Goal: Task Accomplishment & Management: Manage account settings

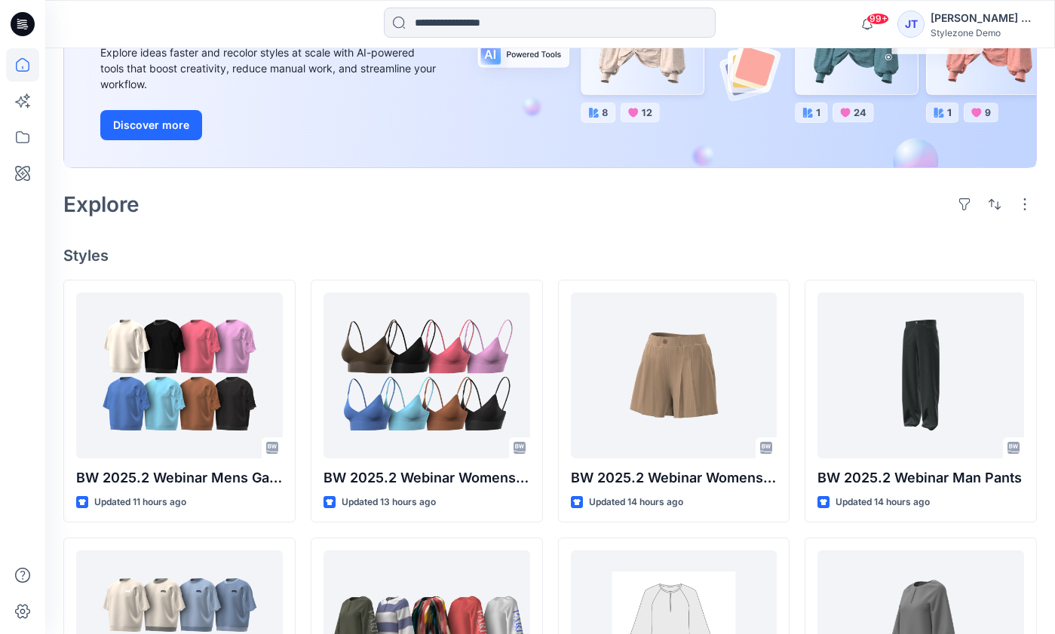
scroll to position [235, 0]
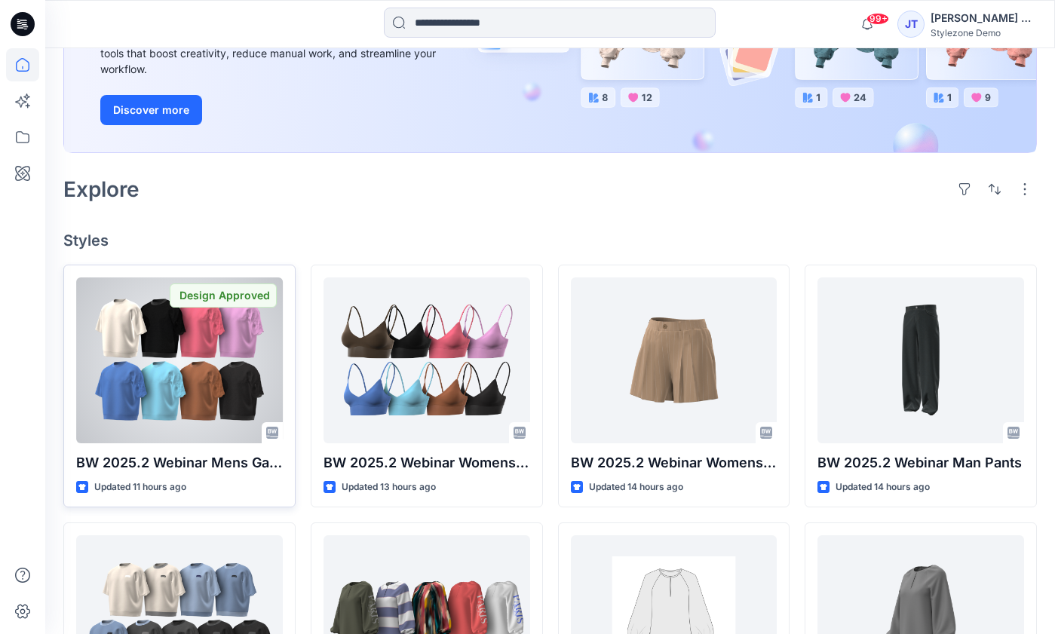
click at [200, 352] on div at bounding box center [179, 361] width 207 height 166
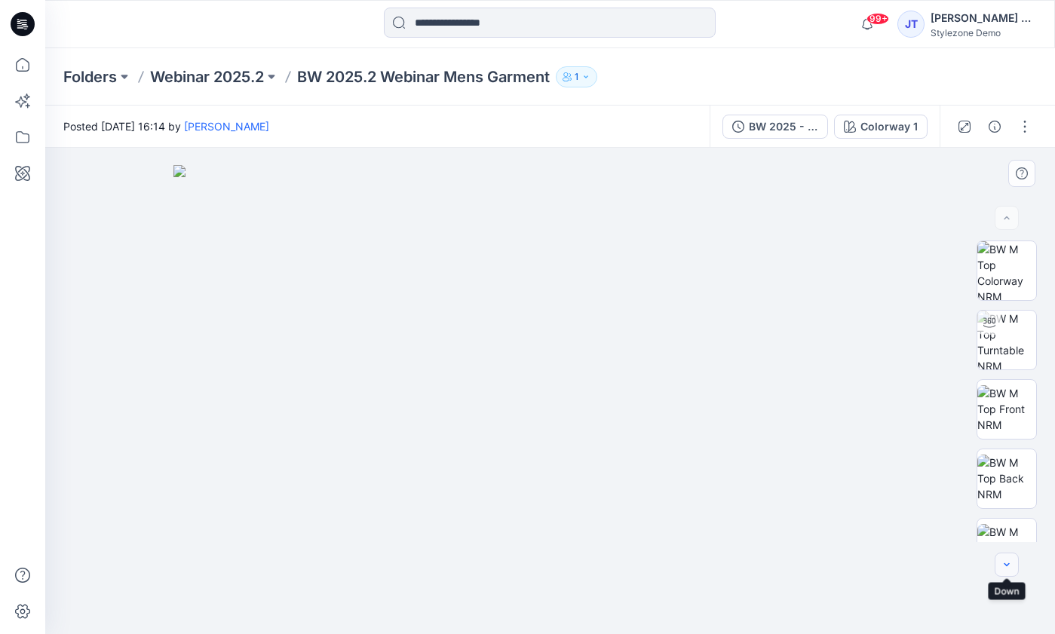
click at [1006, 564] on icon "button" at bounding box center [1007, 565] width 12 height 12
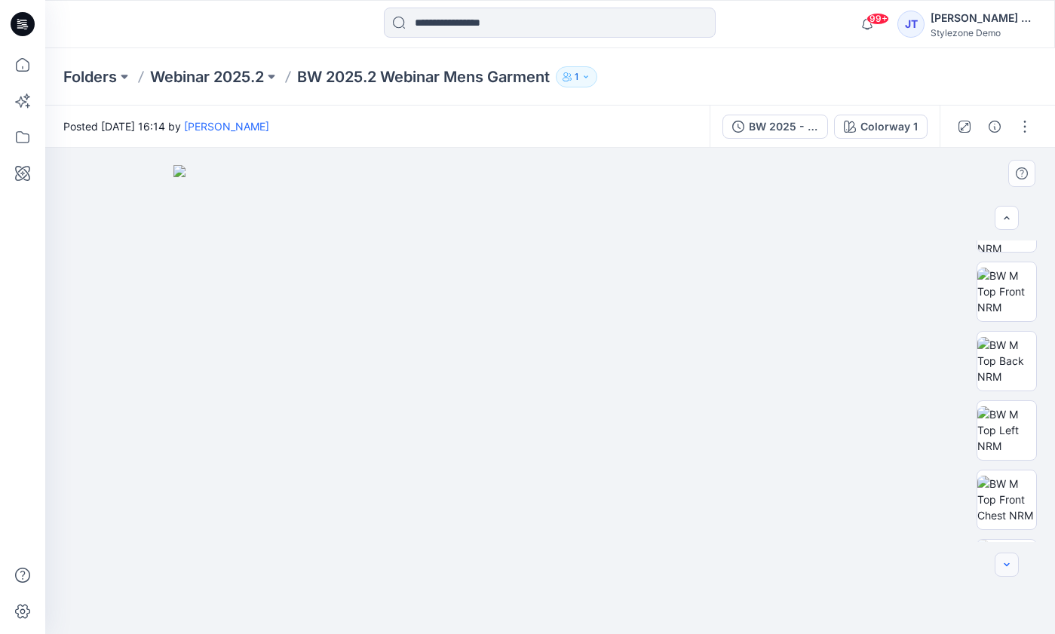
click at [1006, 564] on icon "button" at bounding box center [1007, 565] width 12 height 12
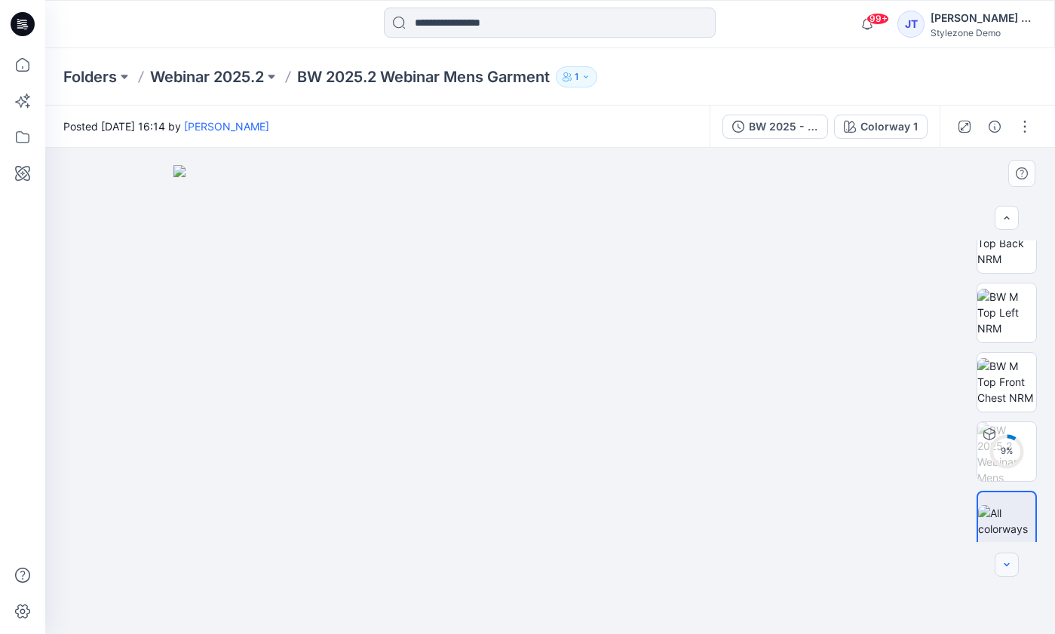
click at [1006, 564] on icon "button" at bounding box center [1007, 565] width 12 height 12
click at [1006, 564] on div at bounding box center [1007, 565] width 24 height 24
click at [1024, 124] on button "button" at bounding box center [1025, 127] width 24 height 24
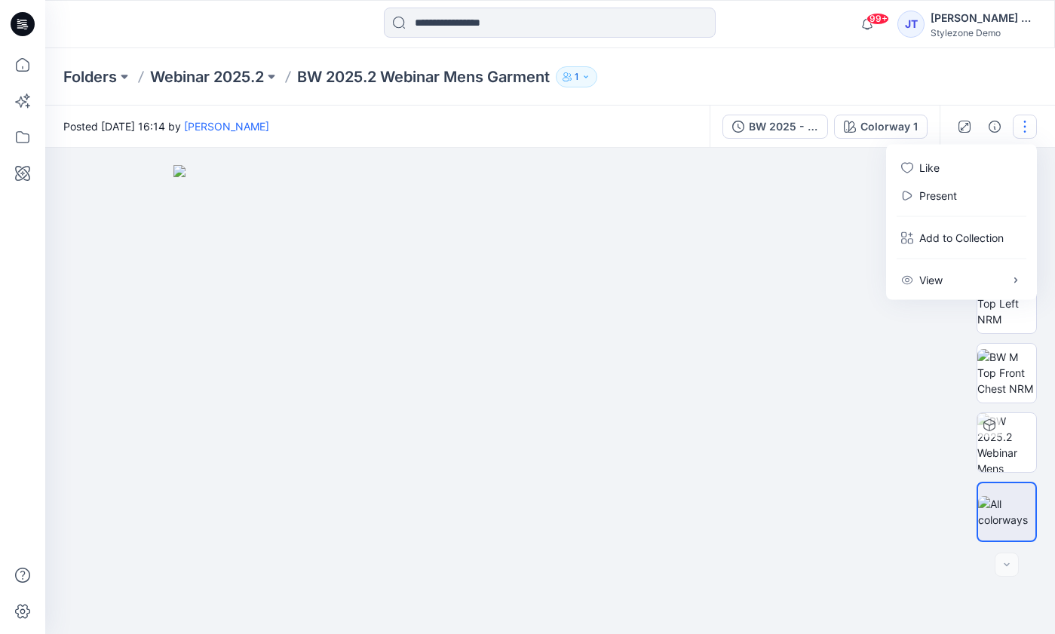
click at [972, 82] on div "Folders Webinar 2025.2 BW 2025.2 Webinar Mens Garment 1" at bounding box center [550, 76] width 1010 height 57
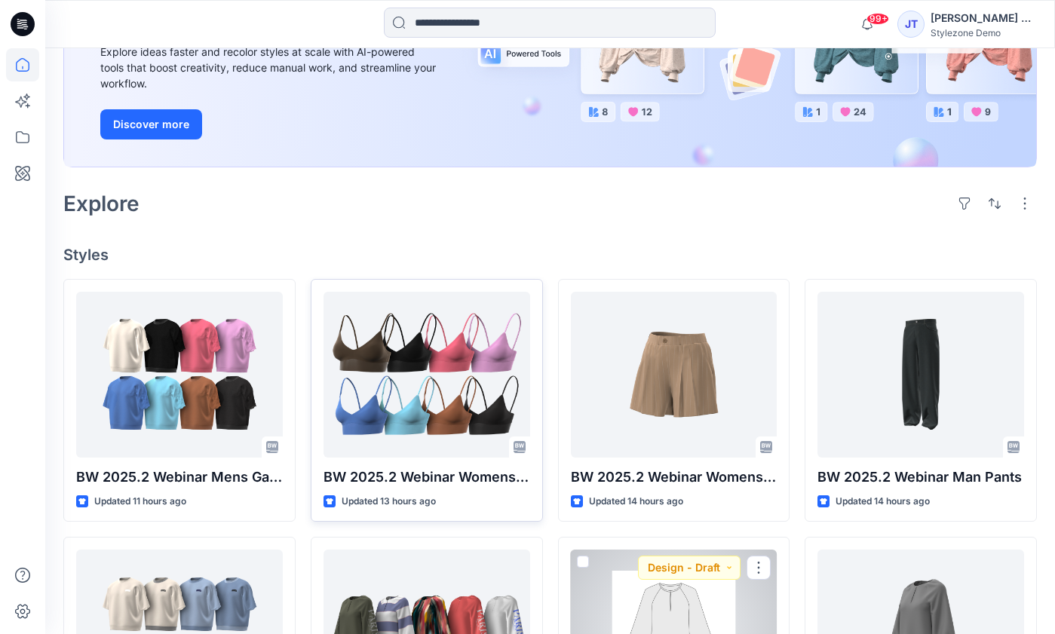
scroll to position [154, 0]
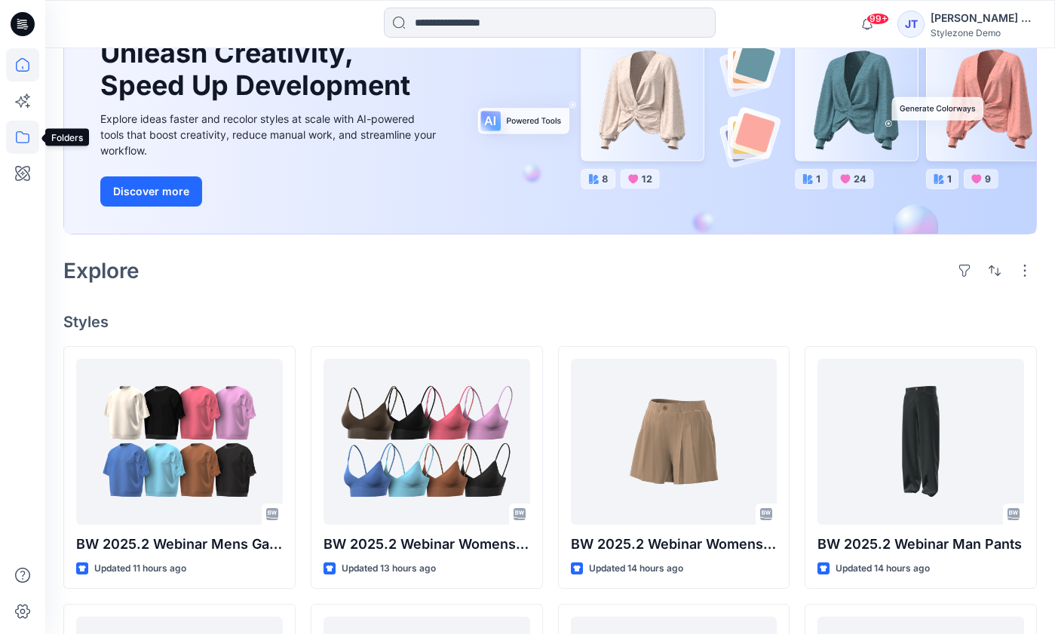
click at [23, 139] on icon at bounding box center [22, 137] width 33 height 33
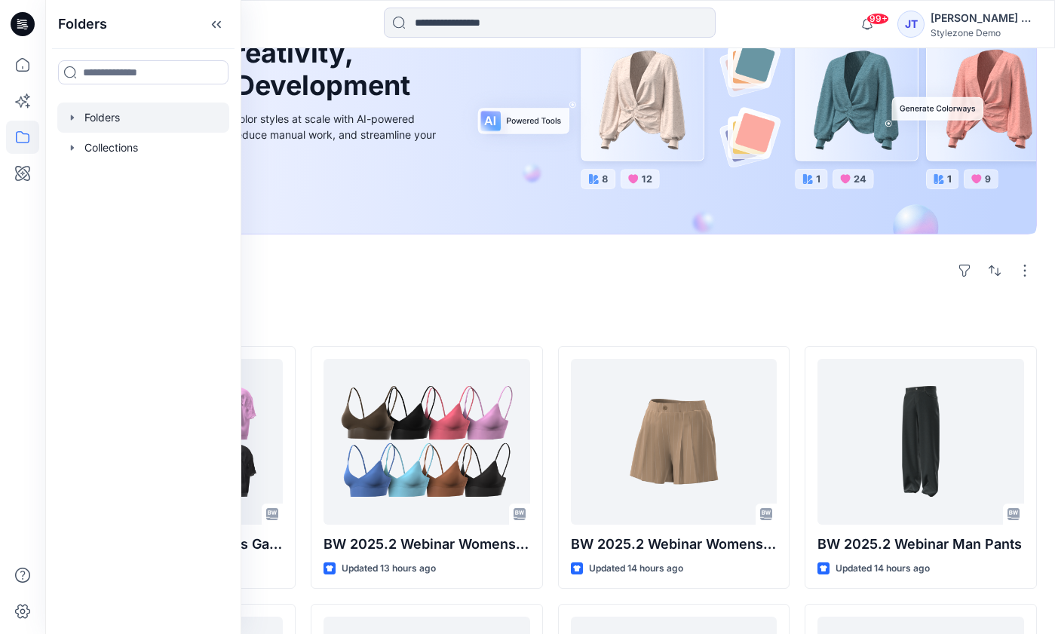
click at [173, 104] on div at bounding box center [143, 118] width 172 height 30
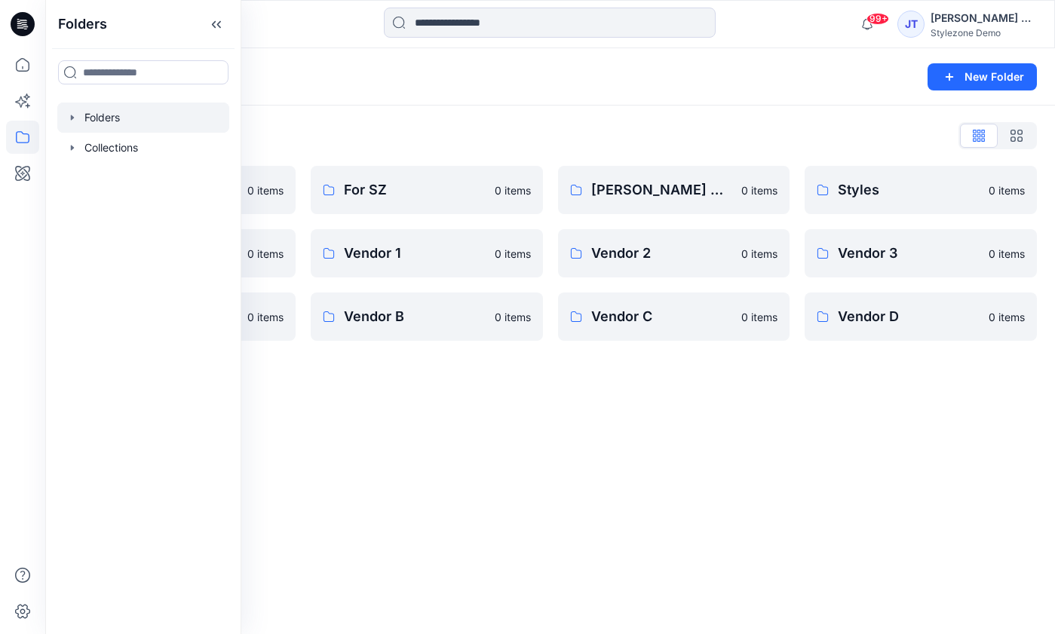
click at [455, 404] on div "Folders New Folder Folders List Demo Board 0 items UP 0 items Vendor A 0 items …" at bounding box center [550, 341] width 1010 height 586
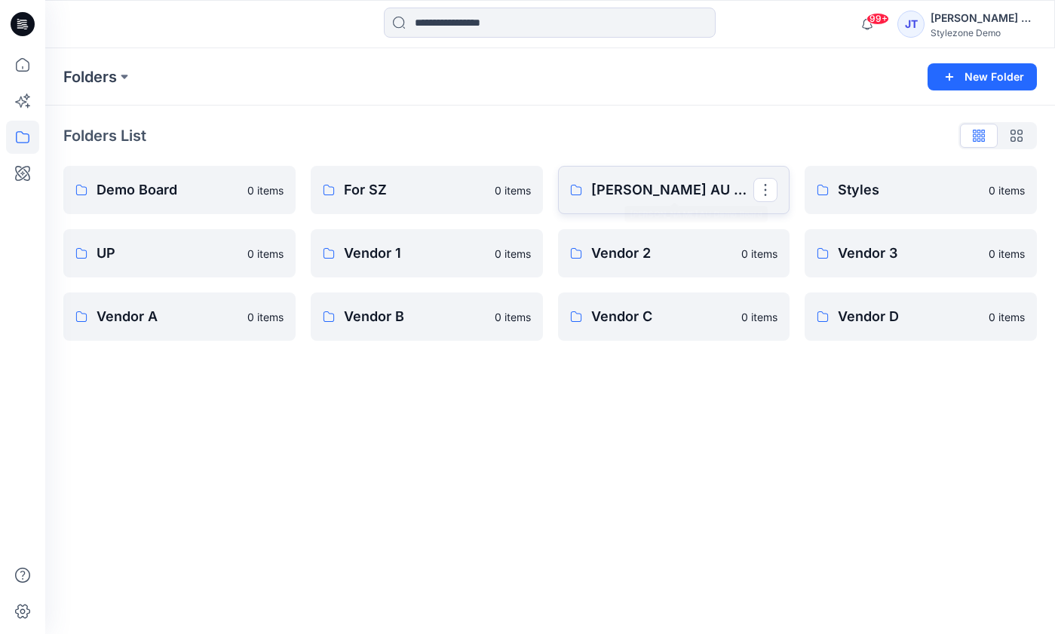
click at [675, 186] on p "[PERSON_NAME] AU Demo Board" at bounding box center [672, 190] width 163 height 21
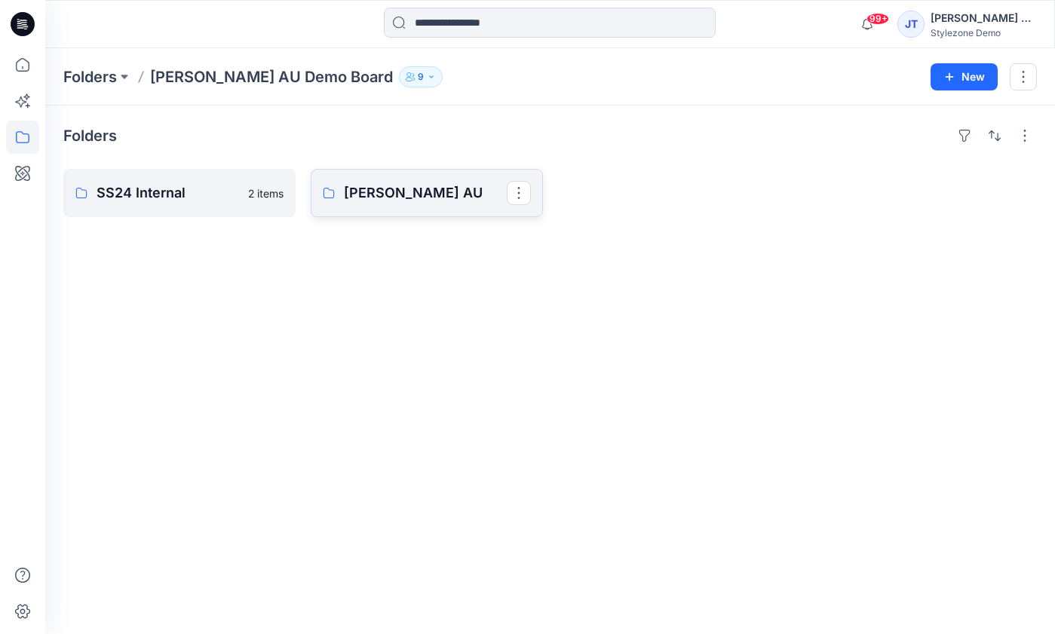
click at [418, 205] on link "[PERSON_NAME] AU" at bounding box center [427, 193] width 232 height 48
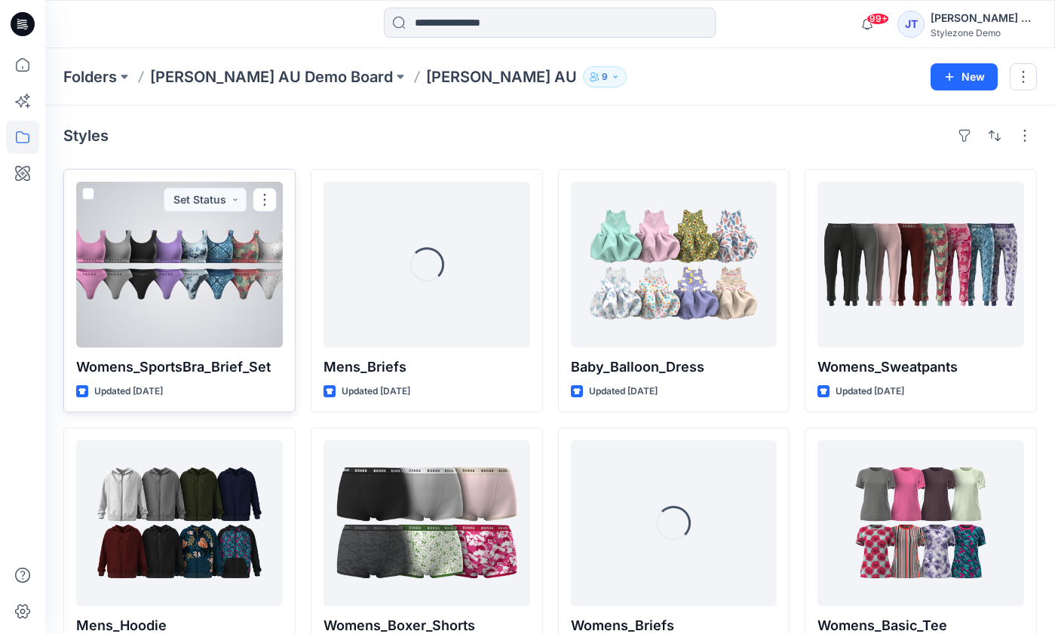
click at [235, 281] on div at bounding box center [179, 265] width 207 height 166
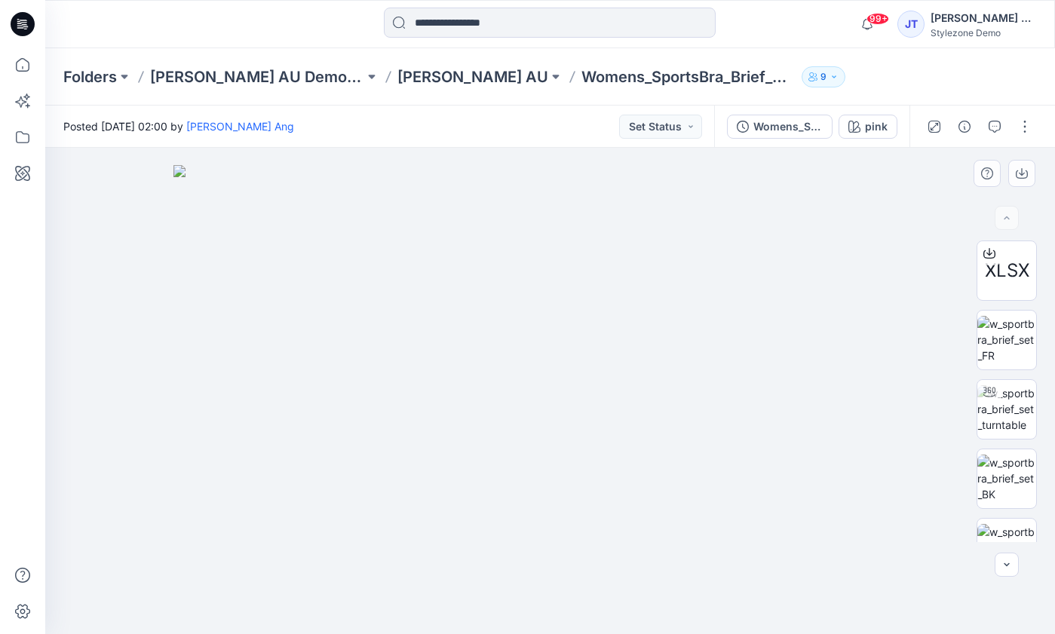
click at [1003, 552] on div at bounding box center [550, 391] width 1010 height 487
click at [1005, 555] on button "button" at bounding box center [1007, 565] width 24 height 24
click at [1006, 555] on button "button" at bounding box center [1007, 565] width 24 height 24
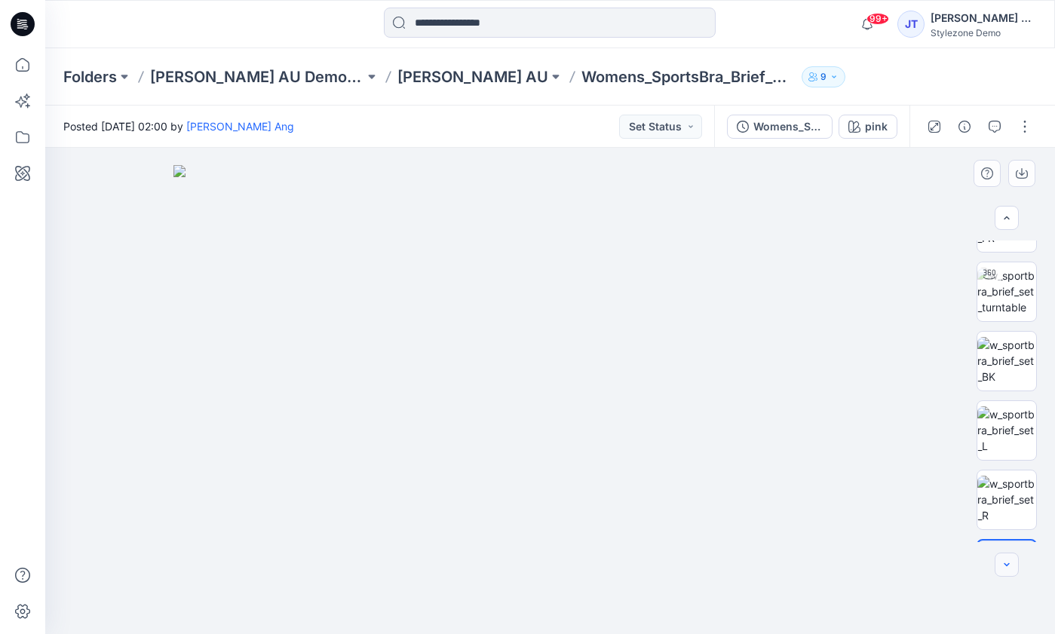
click at [1006, 555] on button "button" at bounding box center [1007, 565] width 24 height 24
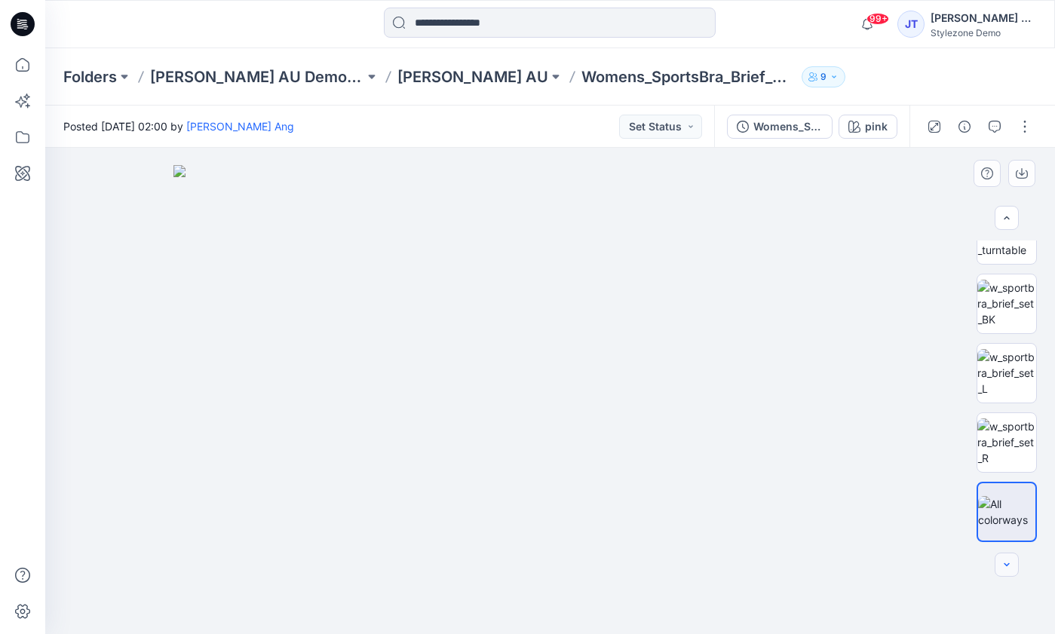
click at [1006, 555] on div at bounding box center [1007, 565] width 24 height 24
click at [1009, 218] on icon "button" at bounding box center [1007, 217] width 5 height 3
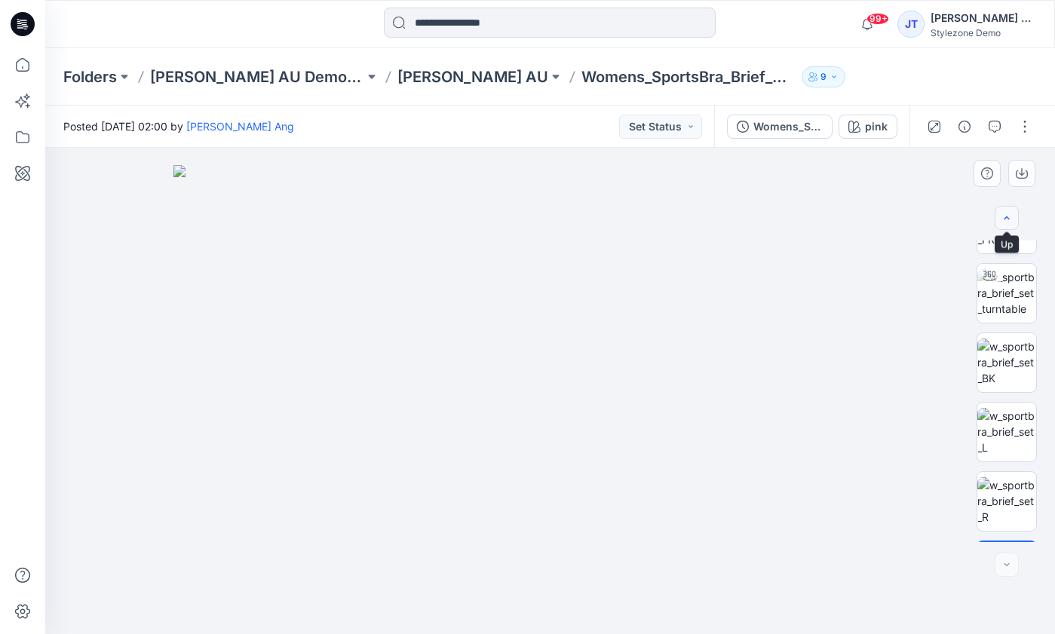
click at [1009, 218] on icon "button" at bounding box center [1007, 217] width 5 height 3
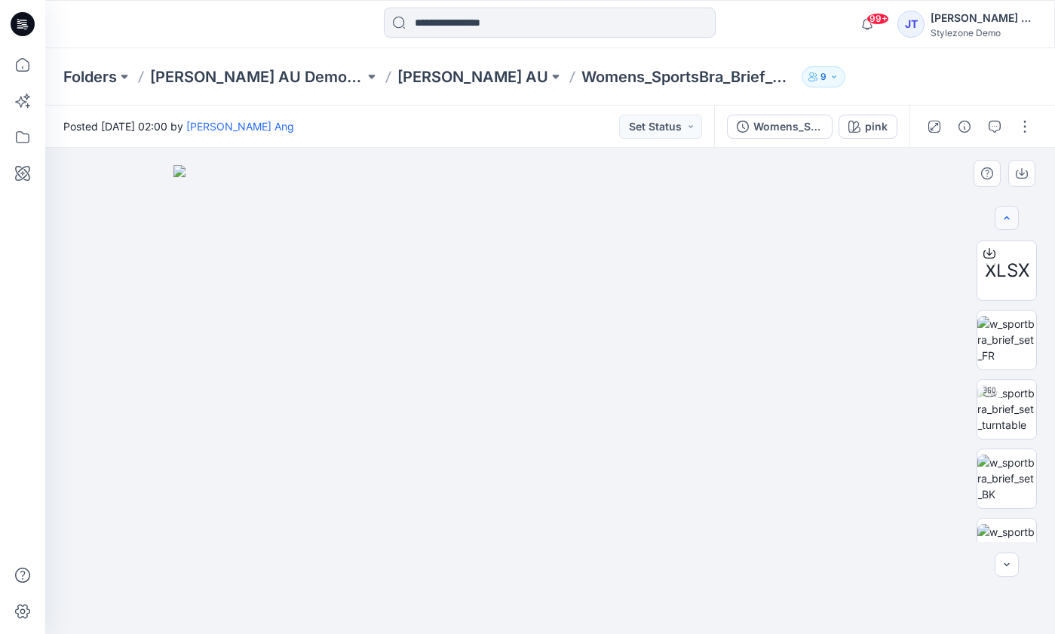
click at [1009, 218] on div at bounding box center [1007, 218] width 24 height 24
click at [1028, 131] on button "button" at bounding box center [1025, 127] width 24 height 24
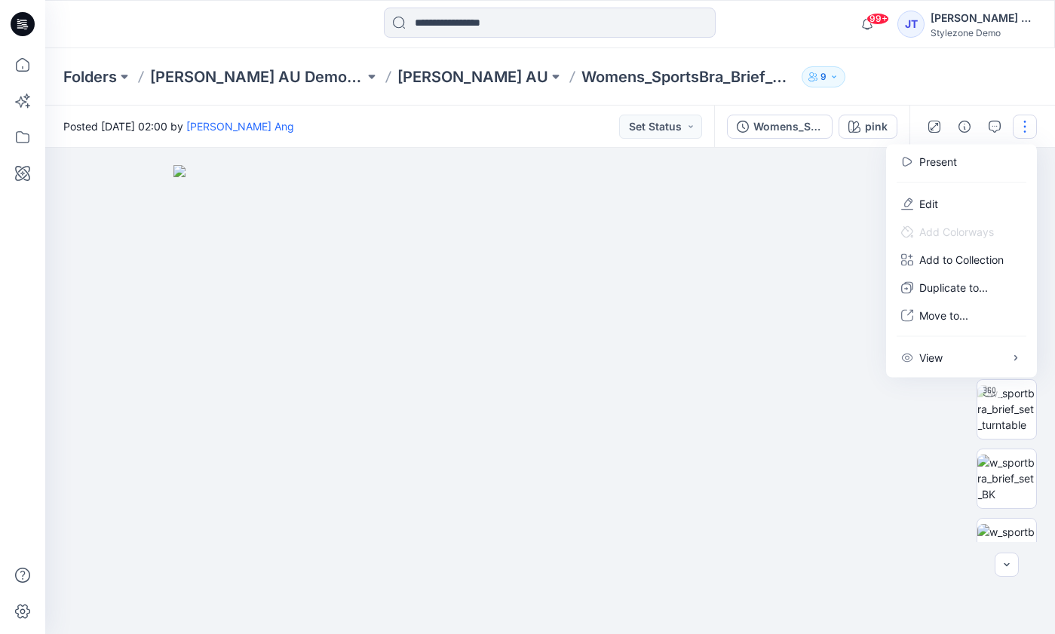
click at [1028, 131] on button "button" at bounding box center [1025, 127] width 24 height 24
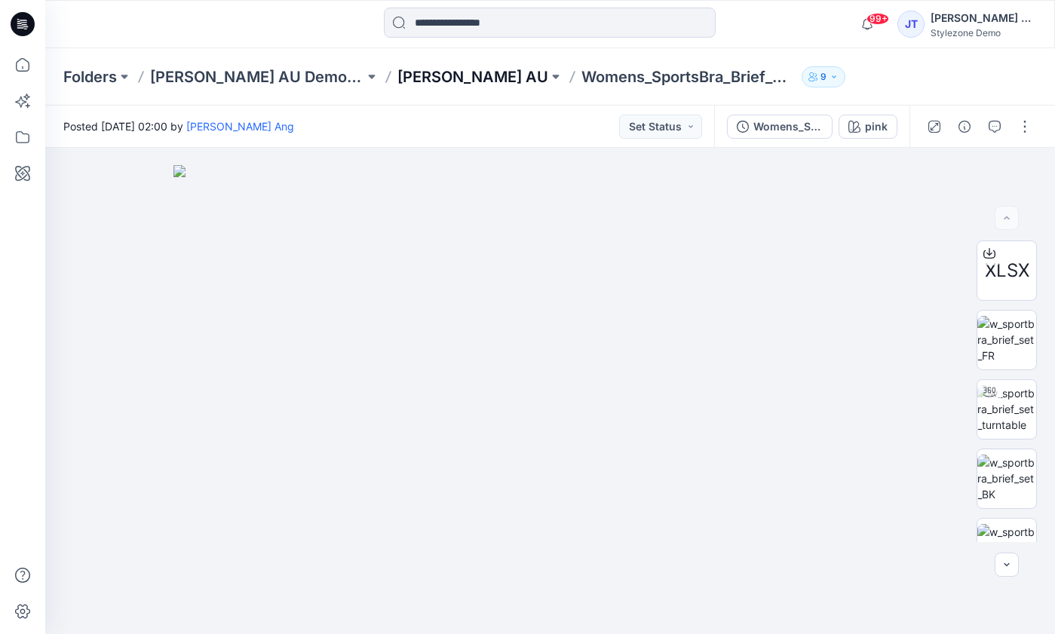
click at [398, 85] on p "[PERSON_NAME] AU" at bounding box center [473, 76] width 151 height 21
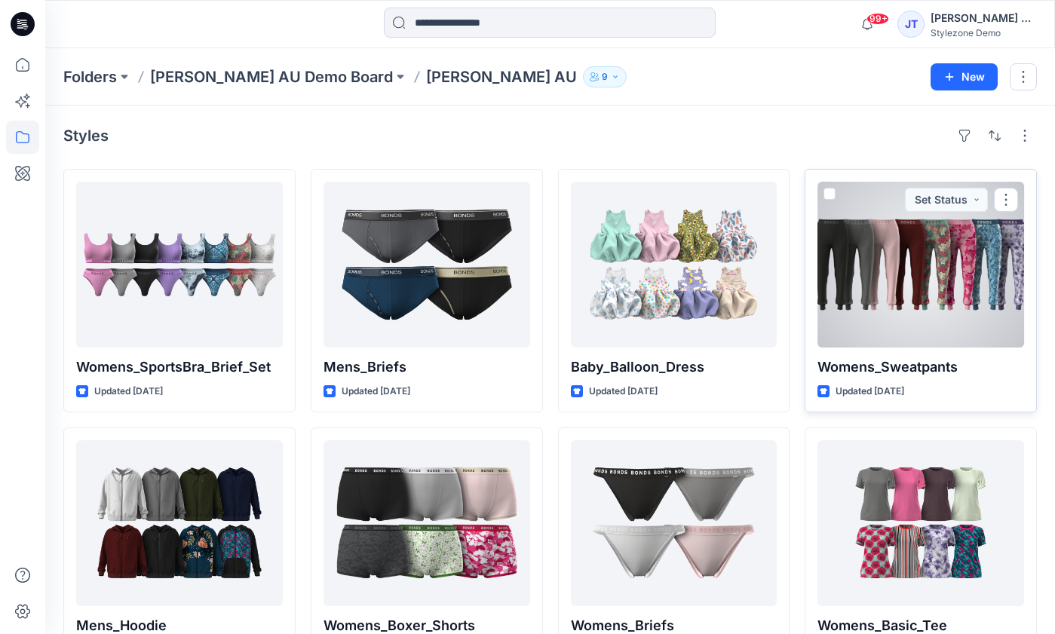
click at [898, 314] on div at bounding box center [921, 265] width 207 height 166
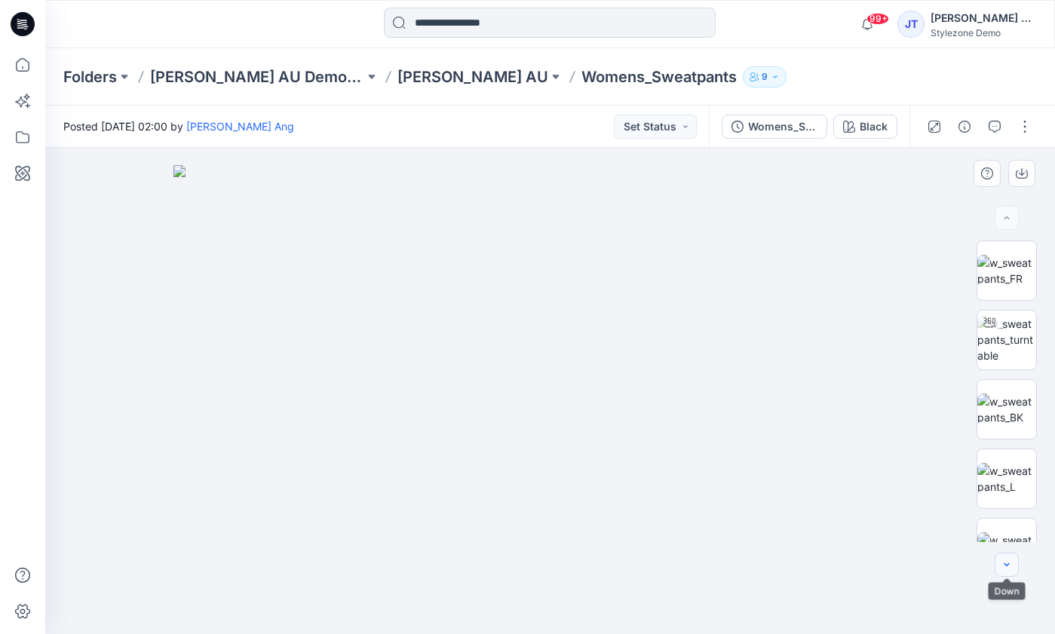
click at [1001, 567] on icon "button" at bounding box center [1007, 565] width 12 height 12
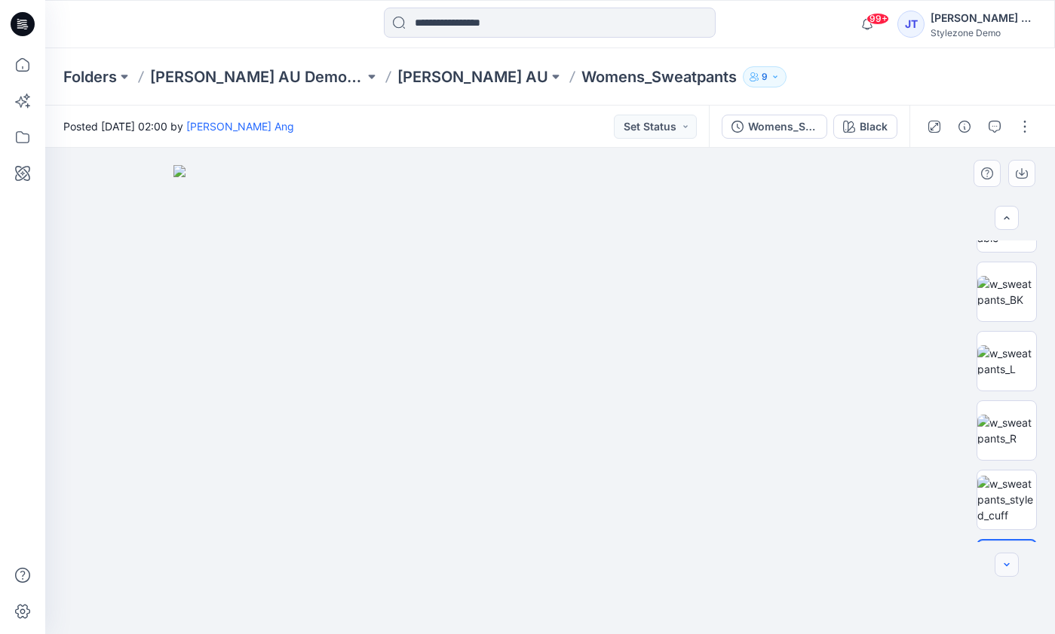
click at [1001, 567] on icon "button" at bounding box center [1007, 565] width 12 height 12
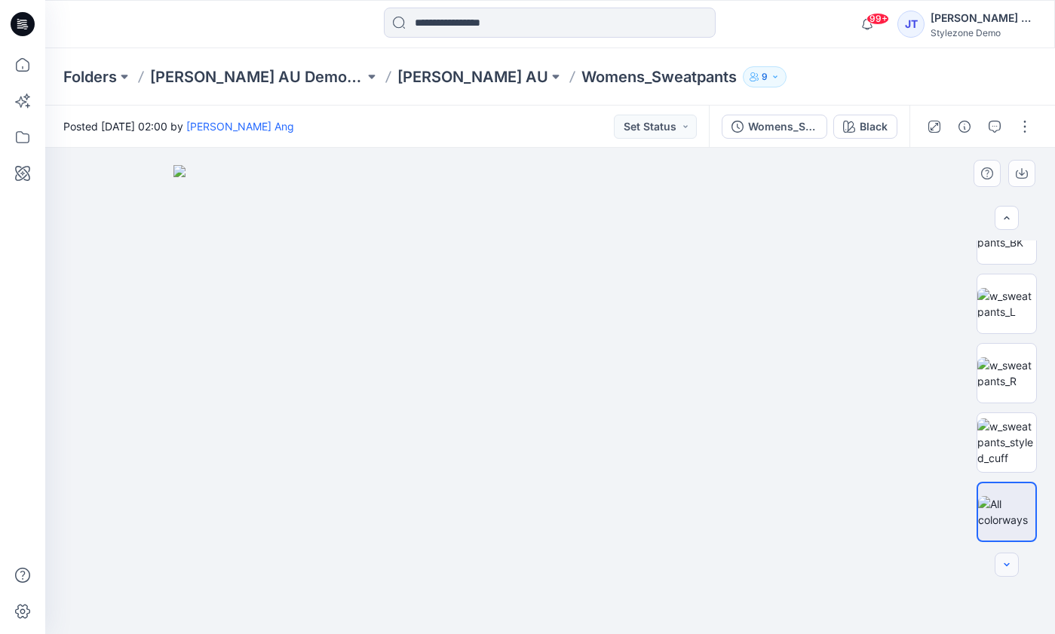
click at [1001, 567] on div at bounding box center [1007, 565] width 24 height 24
click at [1012, 224] on button "button" at bounding box center [1007, 218] width 24 height 24
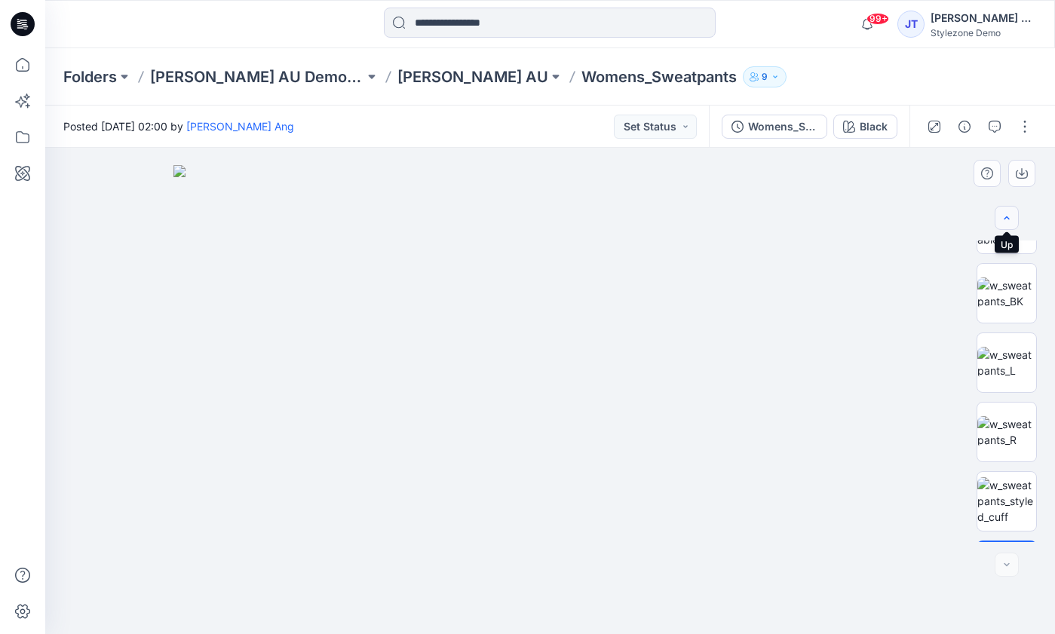
click at [1012, 224] on button "button" at bounding box center [1007, 218] width 24 height 24
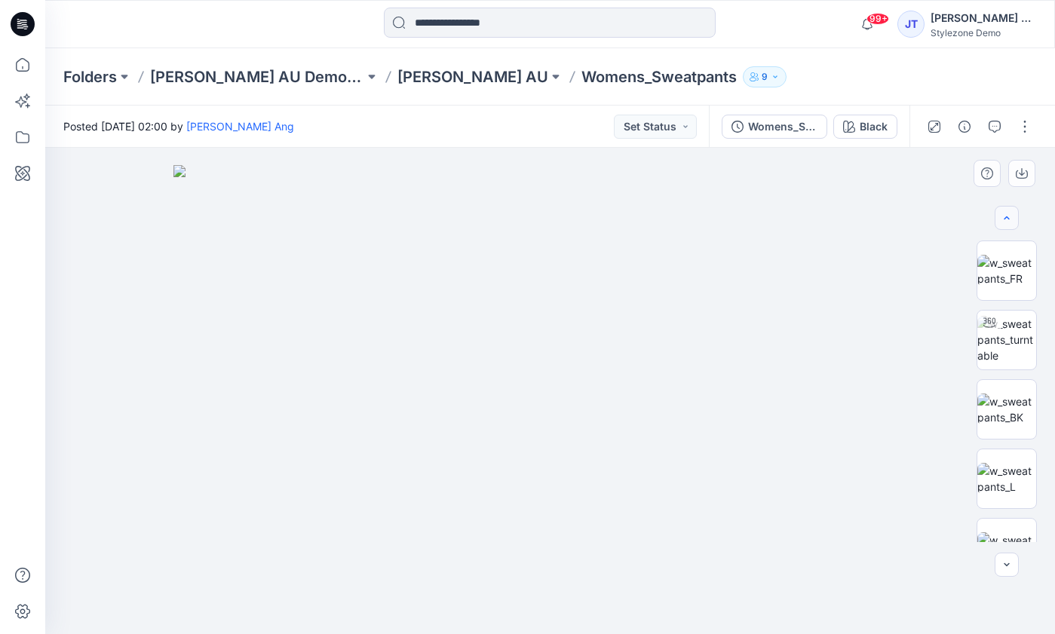
click at [1012, 224] on div at bounding box center [1007, 218] width 24 height 24
click at [1025, 131] on button "button" at bounding box center [1025, 127] width 24 height 24
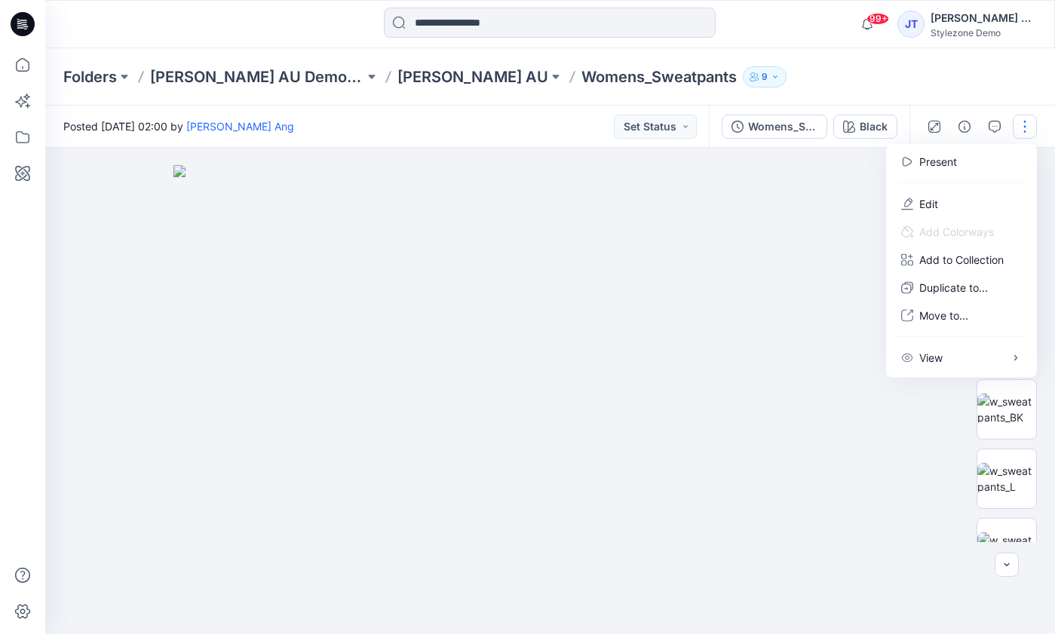
click at [960, 92] on div "Folders Hanes AU Demo Board Hanes AU Womens_Sweatpants 9" at bounding box center [550, 76] width 1010 height 57
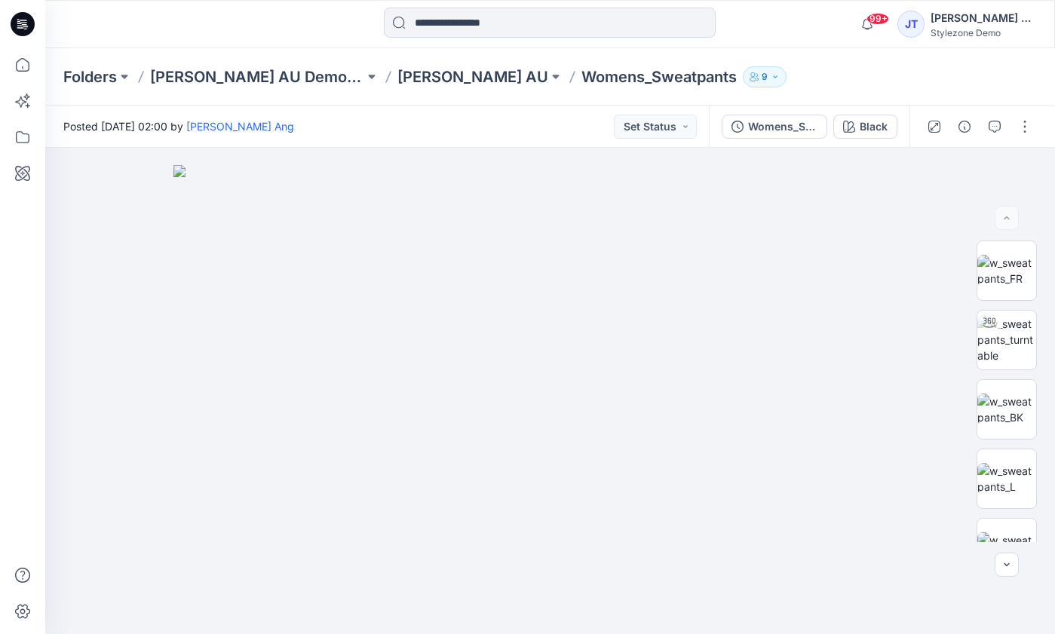
click at [771, 75] on icon "button" at bounding box center [775, 76] width 9 height 9
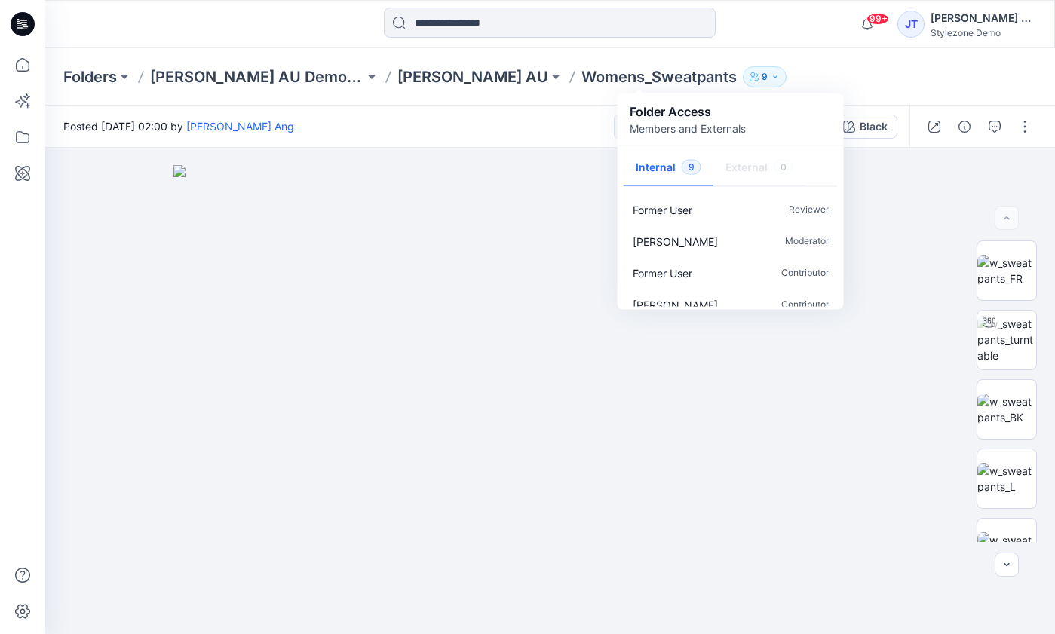
click at [785, 76] on div "Folders Hanes AU Demo Board Hanes AU Womens_Sweatpants 9 Folder Access Members …" at bounding box center [491, 76] width 856 height 21
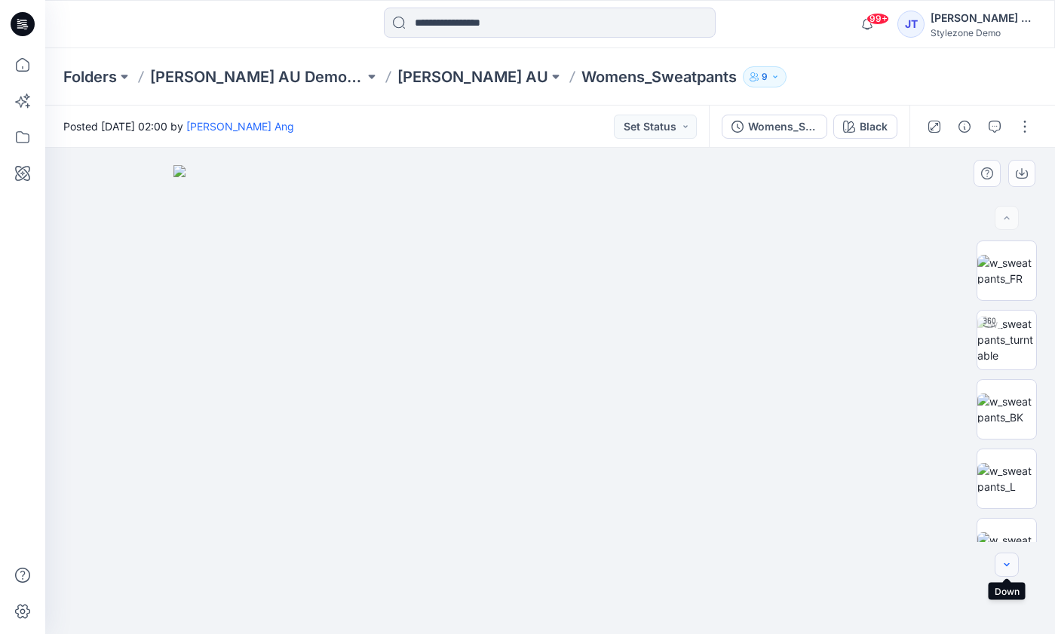
click at [1011, 561] on icon "button" at bounding box center [1007, 565] width 12 height 12
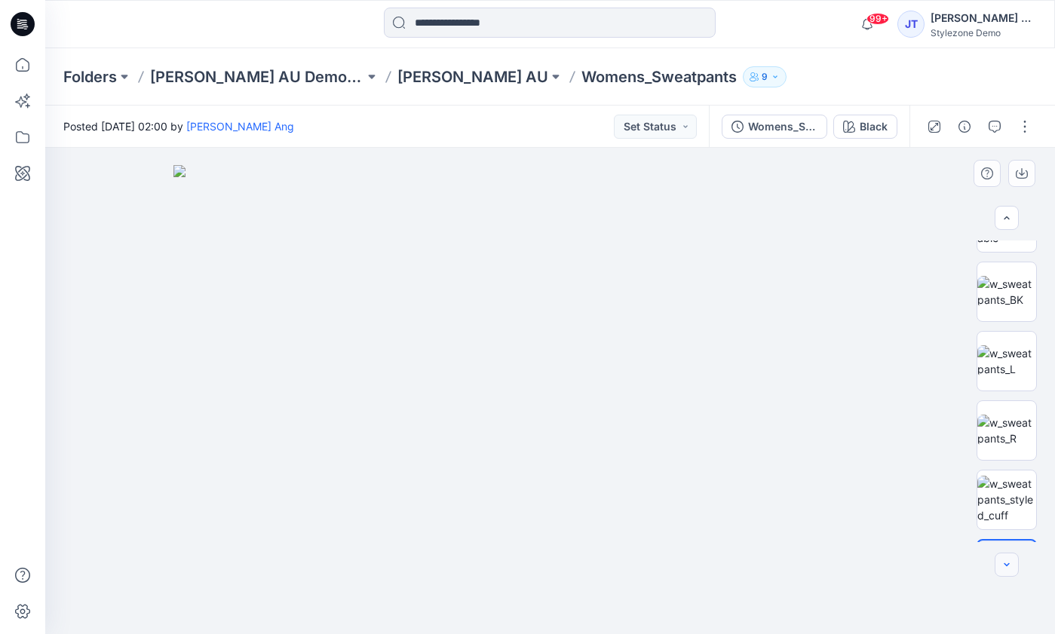
click at [1011, 561] on icon "button" at bounding box center [1007, 565] width 12 height 12
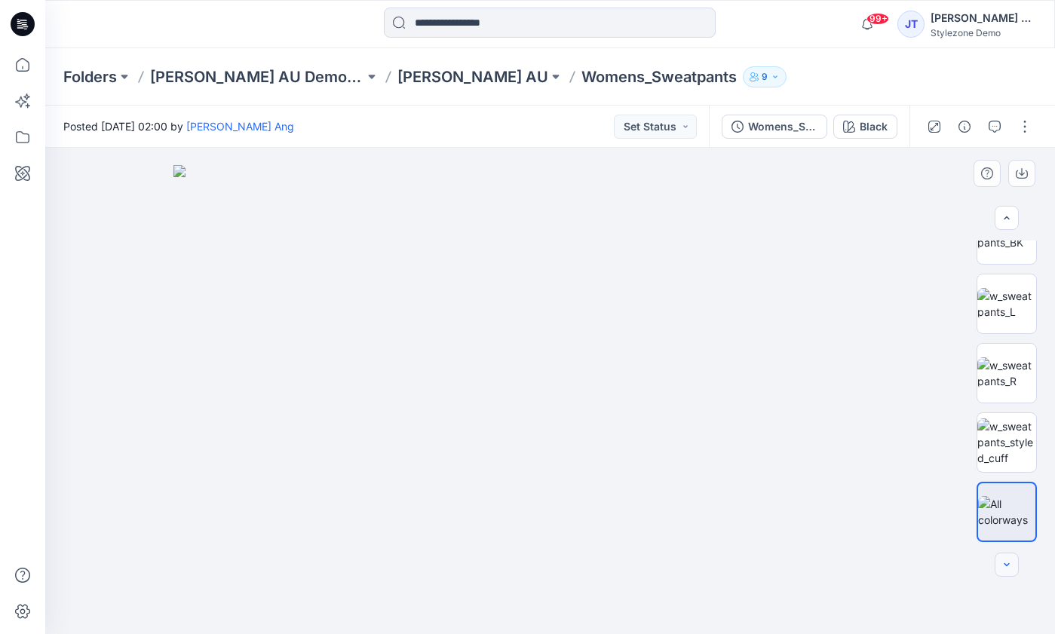
click at [1011, 561] on div at bounding box center [1007, 565] width 24 height 24
click at [1015, 369] on img at bounding box center [1007, 374] width 59 height 32
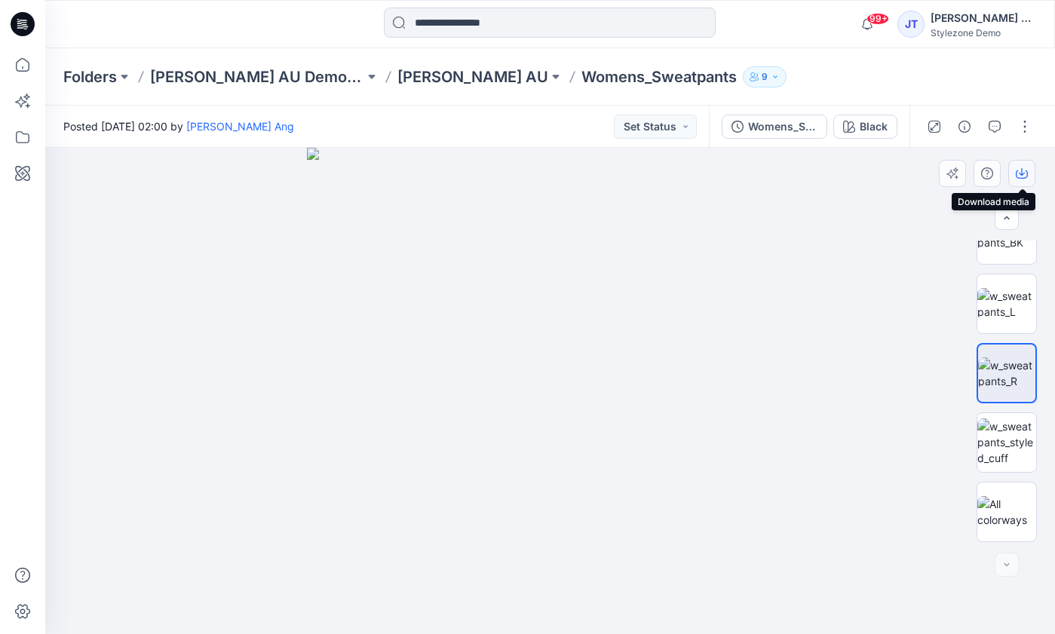
click at [1022, 172] on icon "button" at bounding box center [1022, 172] width 6 height 8
drag, startPoint x: 840, startPoint y: 629, endPoint x: 1034, endPoint y: 589, distance: 197.2
click at [1034, 589] on div at bounding box center [550, 391] width 1010 height 487
click at [1027, 123] on button "button" at bounding box center [1025, 127] width 24 height 24
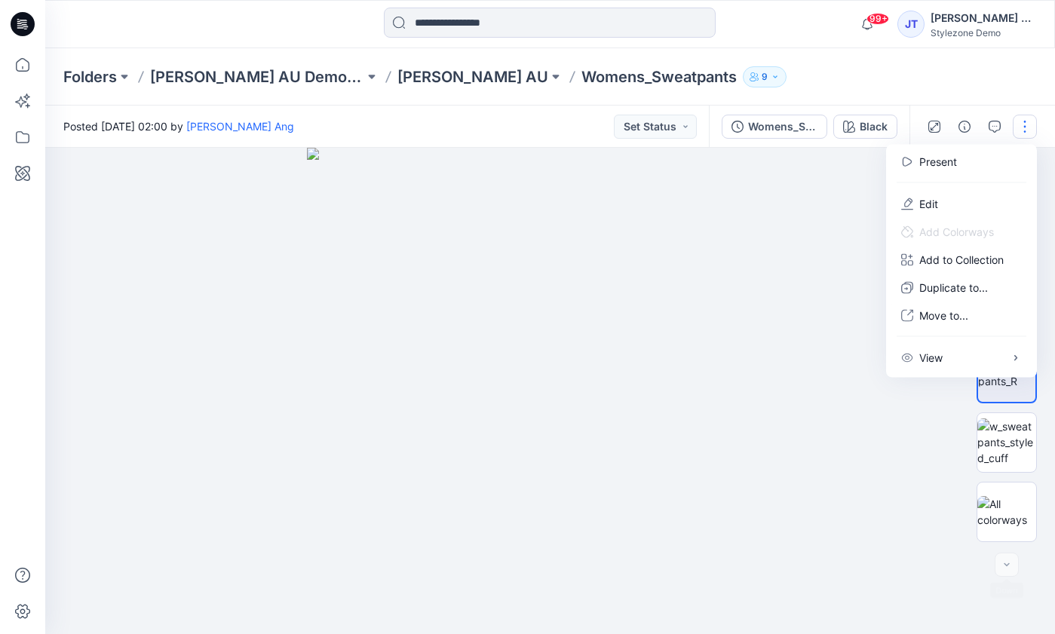
click at [1022, 600] on div at bounding box center [550, 391] width 1010 height 487
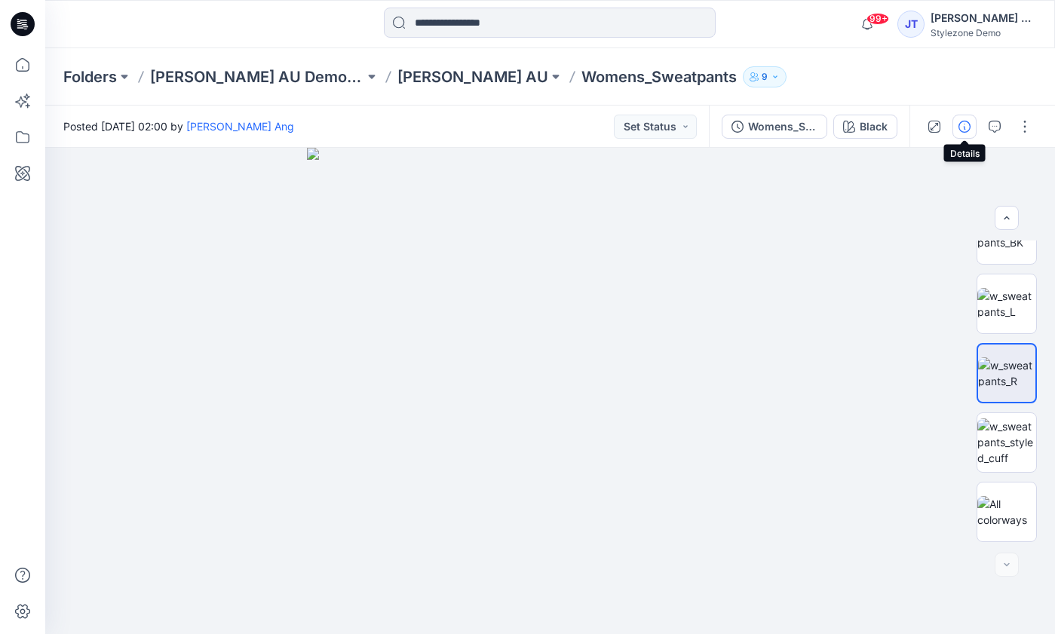
click at [967, 129] on icon "button" at bounding box center [965, 127] width 12 height 12
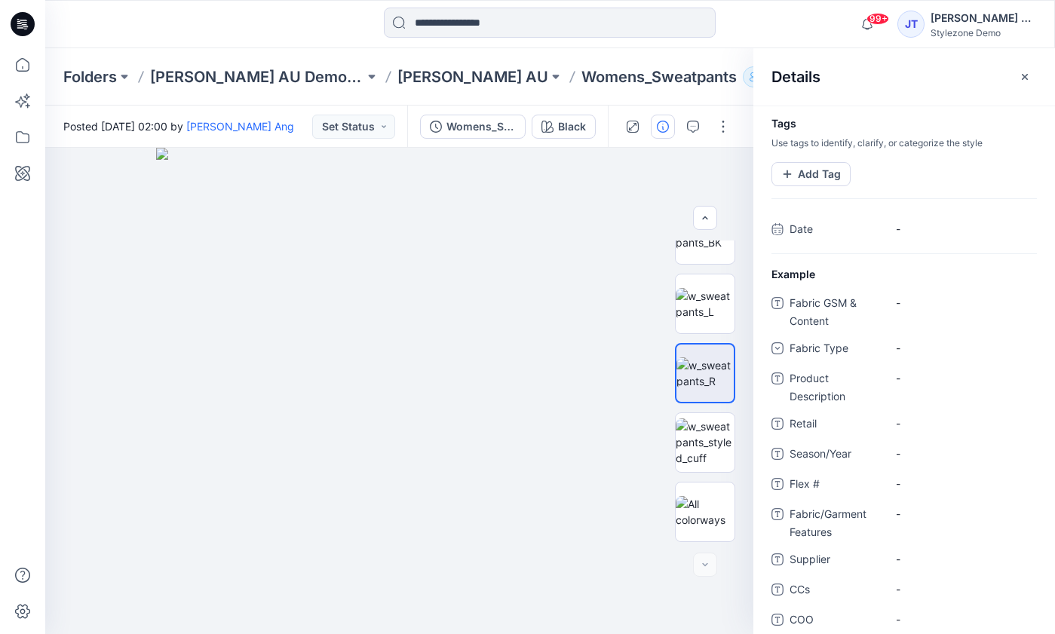
scroll to position [0, 0]
click at [1023, 83] on button "button" at bounding box center [1025, 77] width 24 height 24
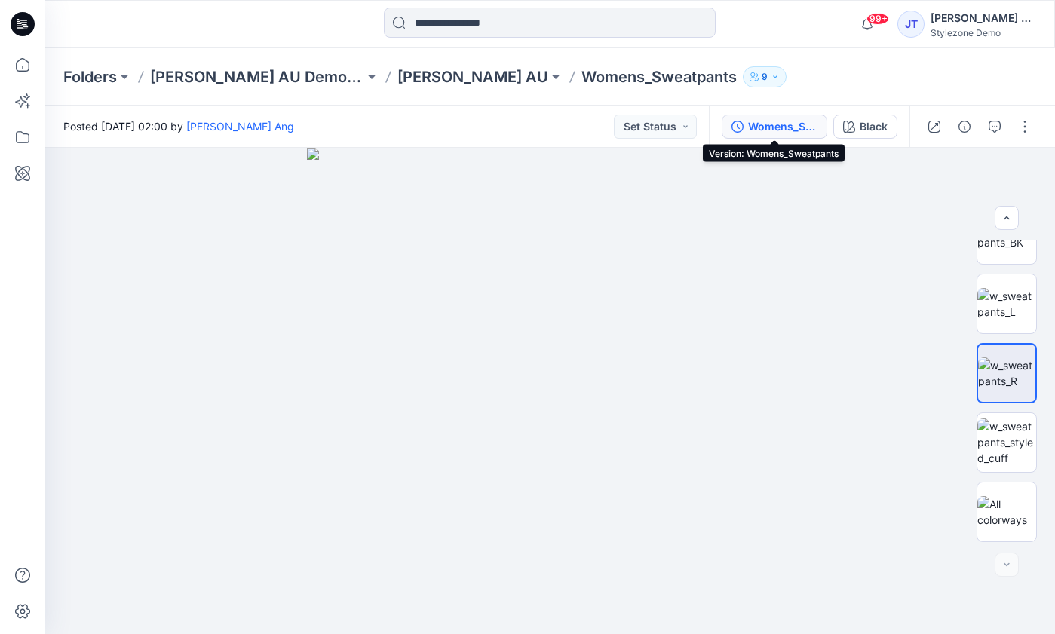
click at [788, 133] on div "Womens_Sweatpants" at bounding box center [782, 126] width 69 height 17
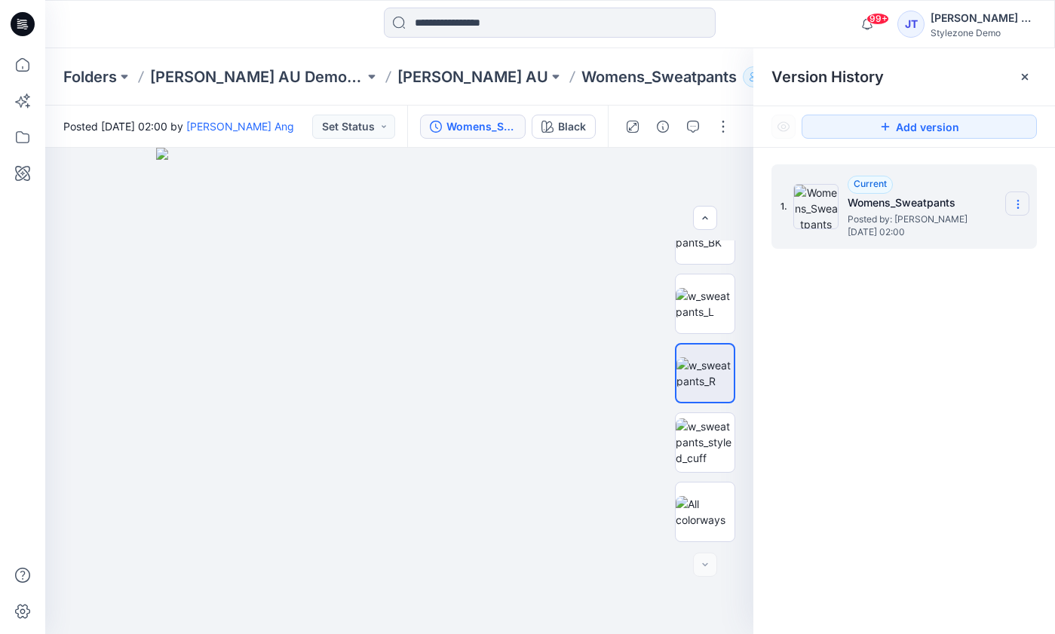
click at [1018, 206] on icon at bounding box center [1018, 204] width 12 height 12
click at [983, 314] on div "1. Current Womens_Sweatpants Posted by: Jing Ting Ang Wednesday, March 30, 2022…" at bounding box center [905, 402] width 302 height 509
click at [906, 223] on span "Posted by: Jing Ting Ang" at bounding box center [923, 219] width 151 height 15
click at [1029, 81] on icon at bounding box center [1025, 77] width 12 height 12
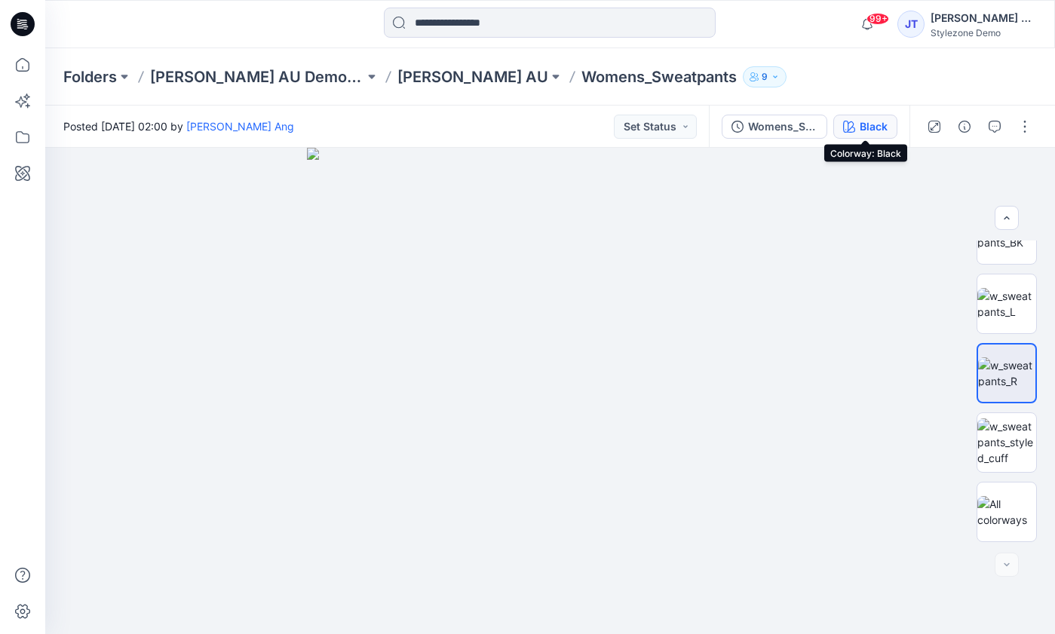
click at [886, 122] on div "Black" at bounding box center [874, 126] width 28 height 17
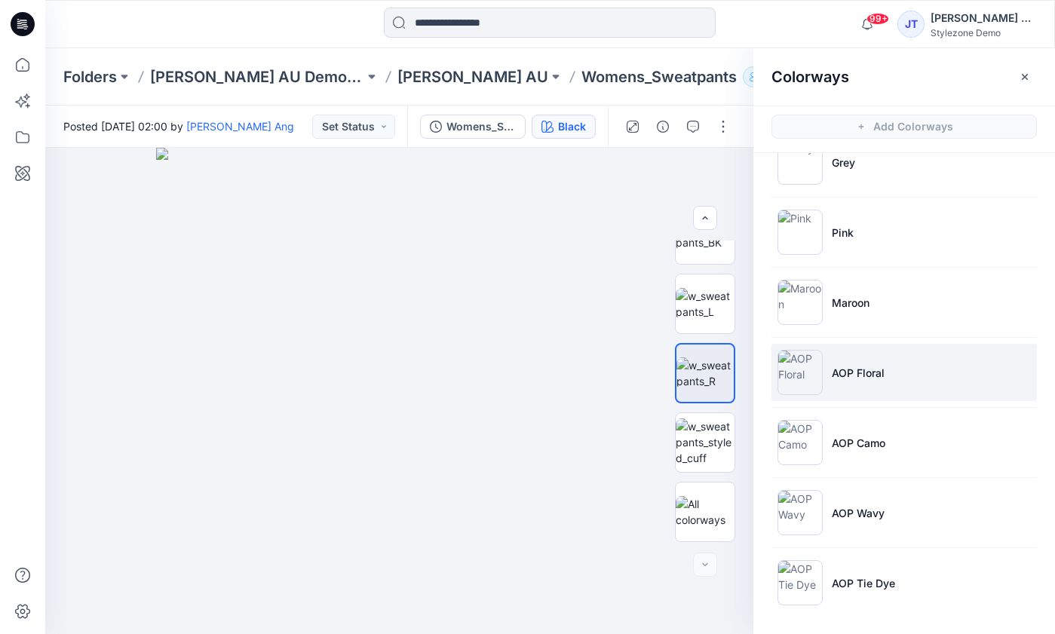
scroll to position [105, 0]
click at [944, 348] on li "AOP Floral" at bounding box center [905, 372] width 266 height 57
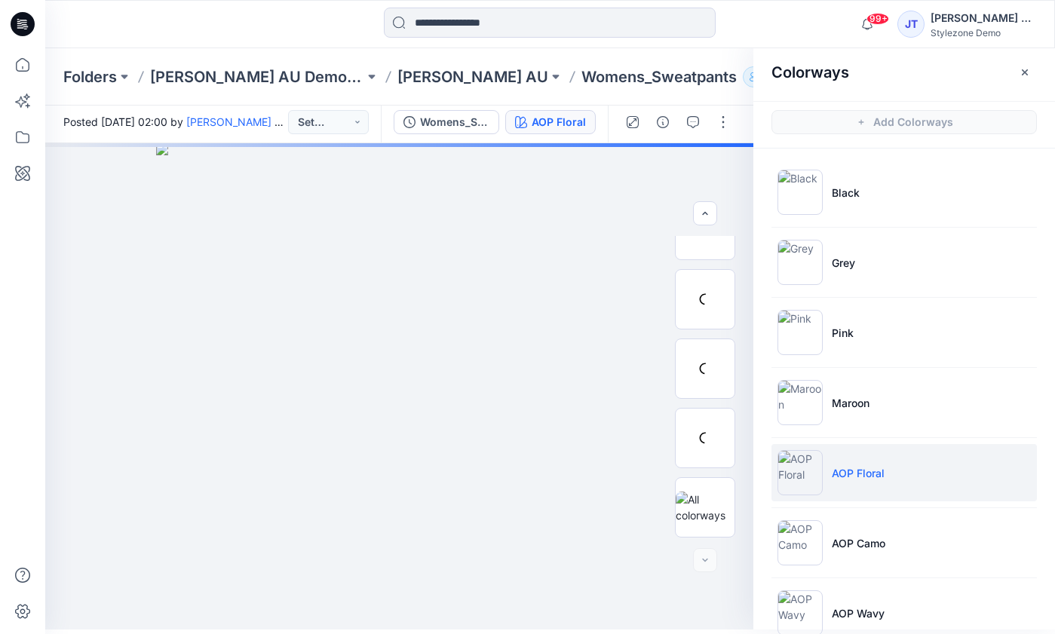
scroll to position [0, 0]
click at [1023, 75] on icon "button" at bounding box center [1025, 72] width 6 height 6
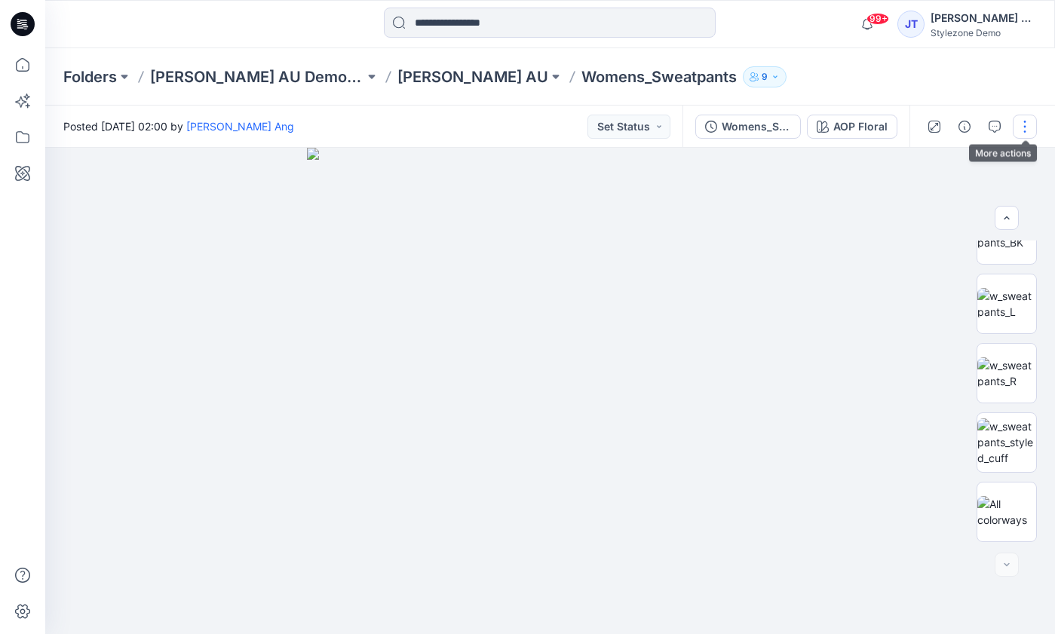
click at [1025, 127] on button "button" at bounding box center [1025, 127] width 24 height 24
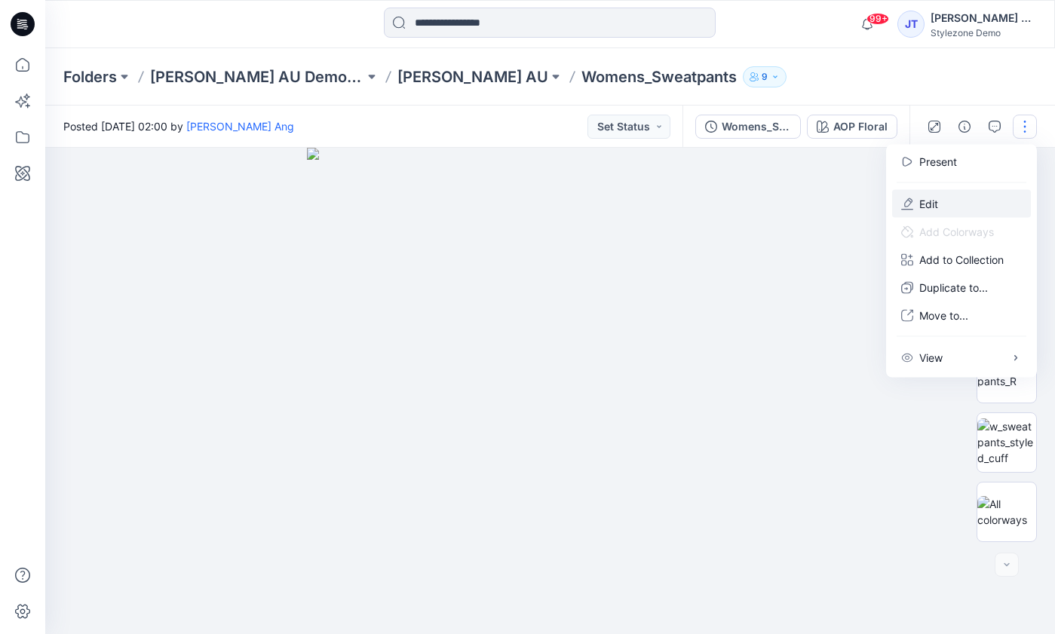
click at [948, 202] on button "Edit" at bounding box center [962, 204] width 139 height 28
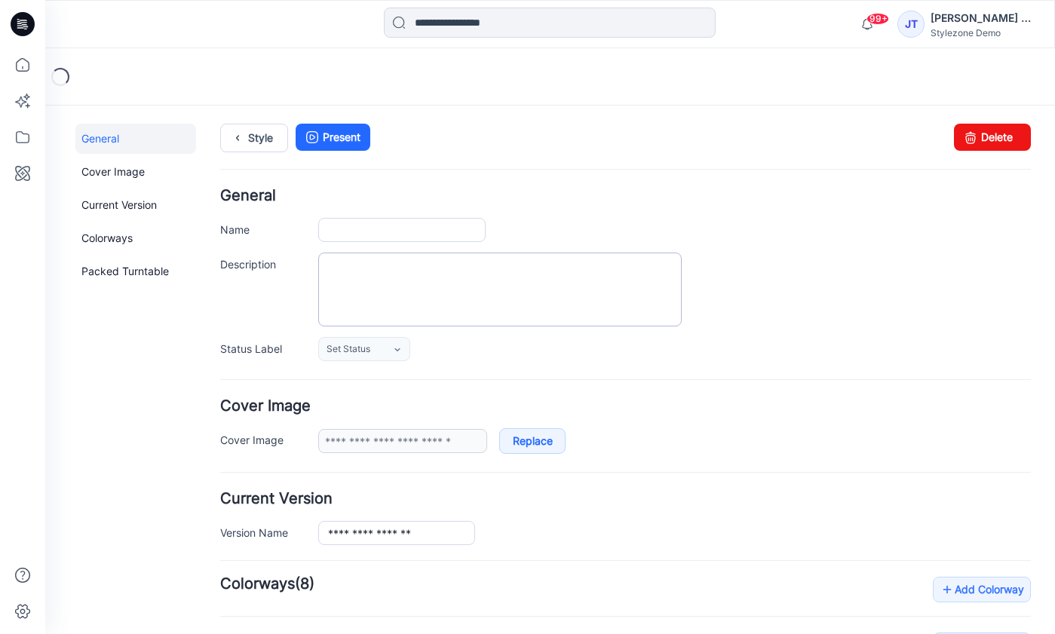
type input "**********"
type input "*****"
type input "**********"
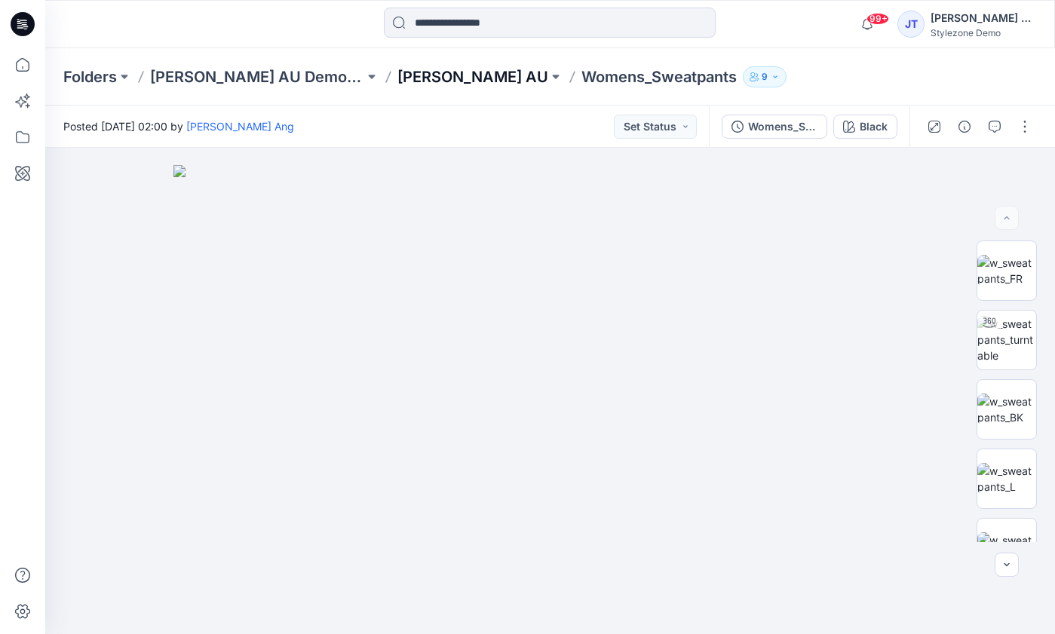
click at [398, 75] on p "[PERSON_NAME] AU" at bounding box center [473, 76] width 151 height 21
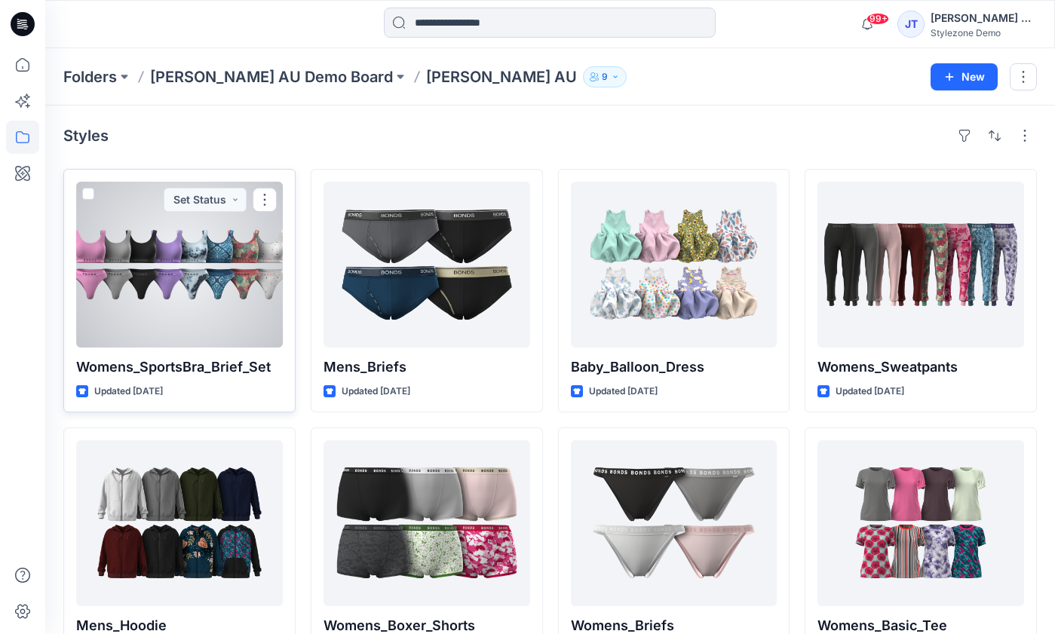
click at [228, 292] on div at bounding box center [179, 265] width 207 height 166
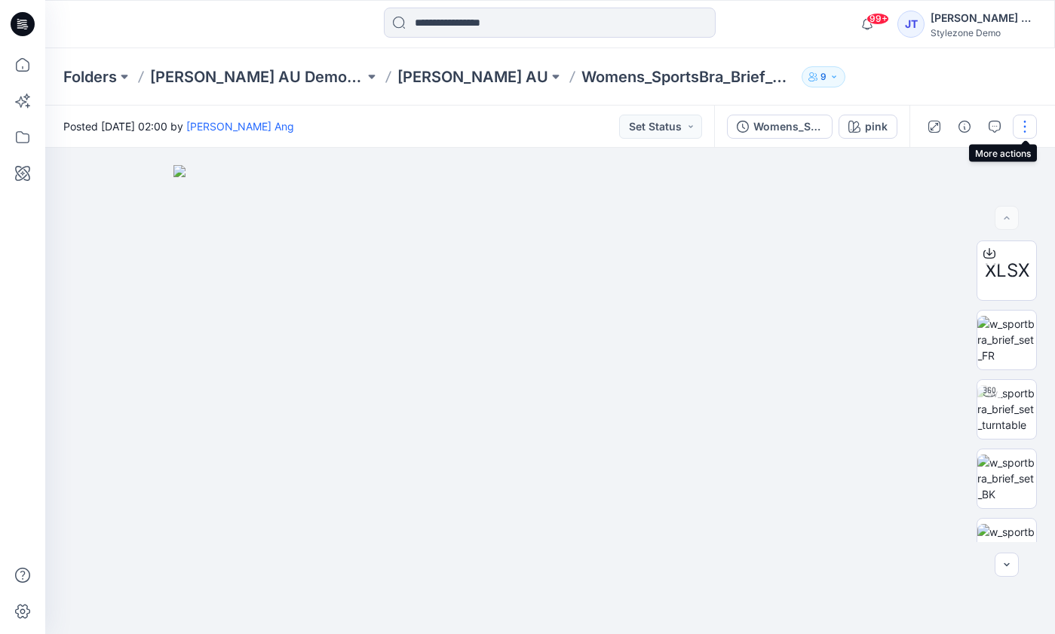
click at [1026, 126] on button "button" at bounding box center [1025, 127] width 24 height 24
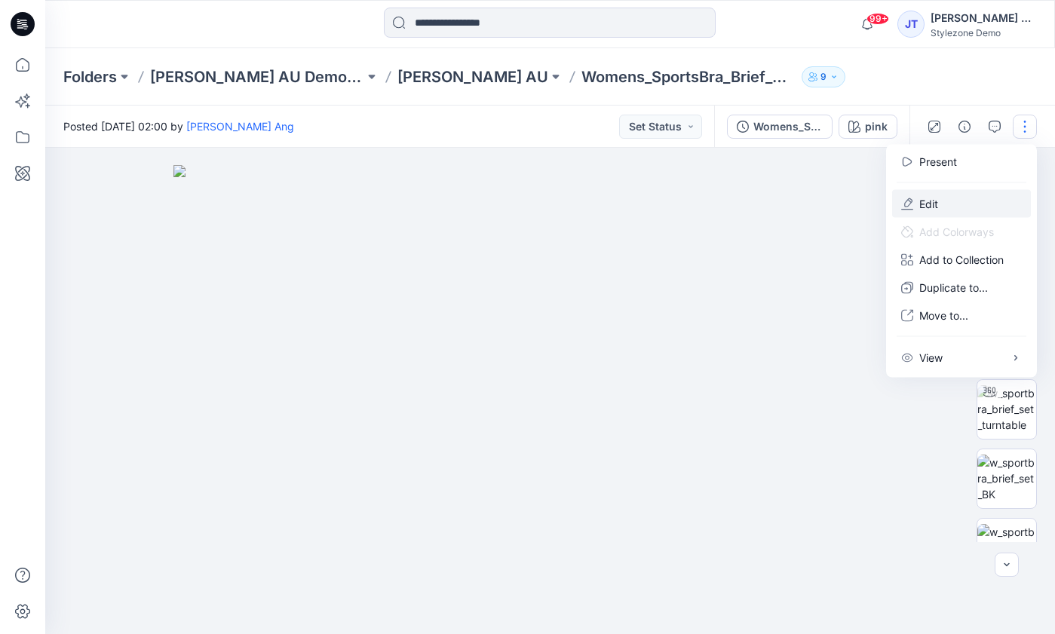
click at [960, 194] on button "Edit" at bounding box center [962, 204] width 139 height 28
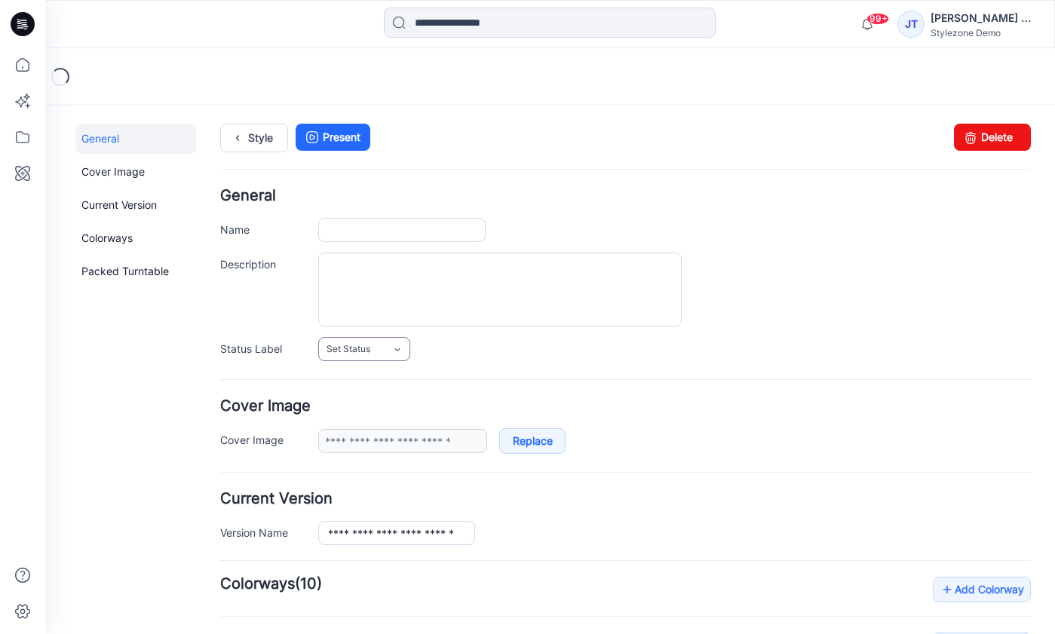
type input "**********"
type input "****"
type input "**********"
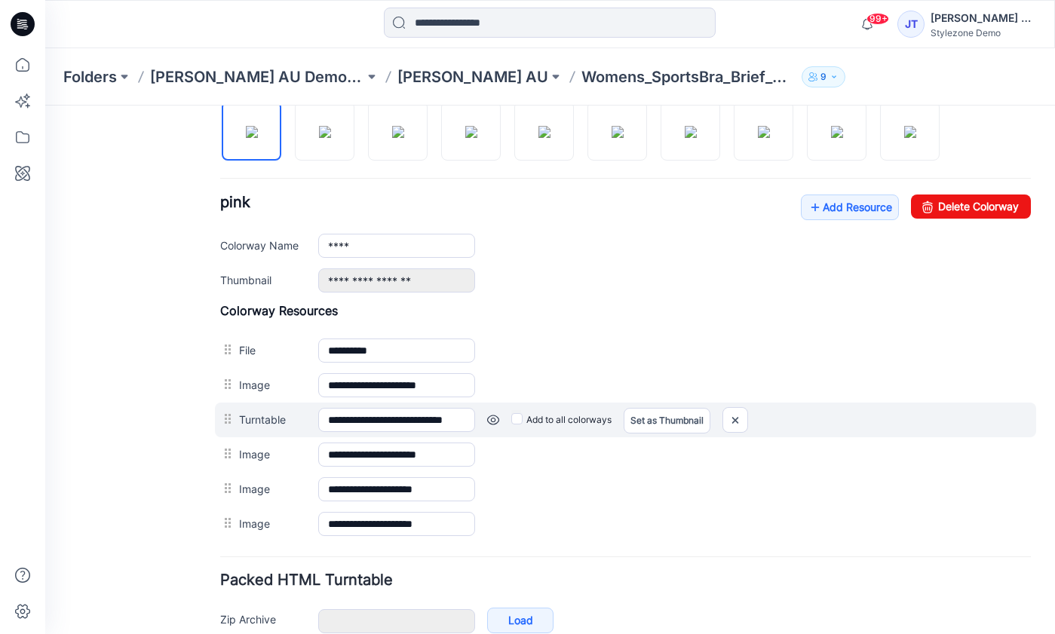
scroll to position [533, 0]
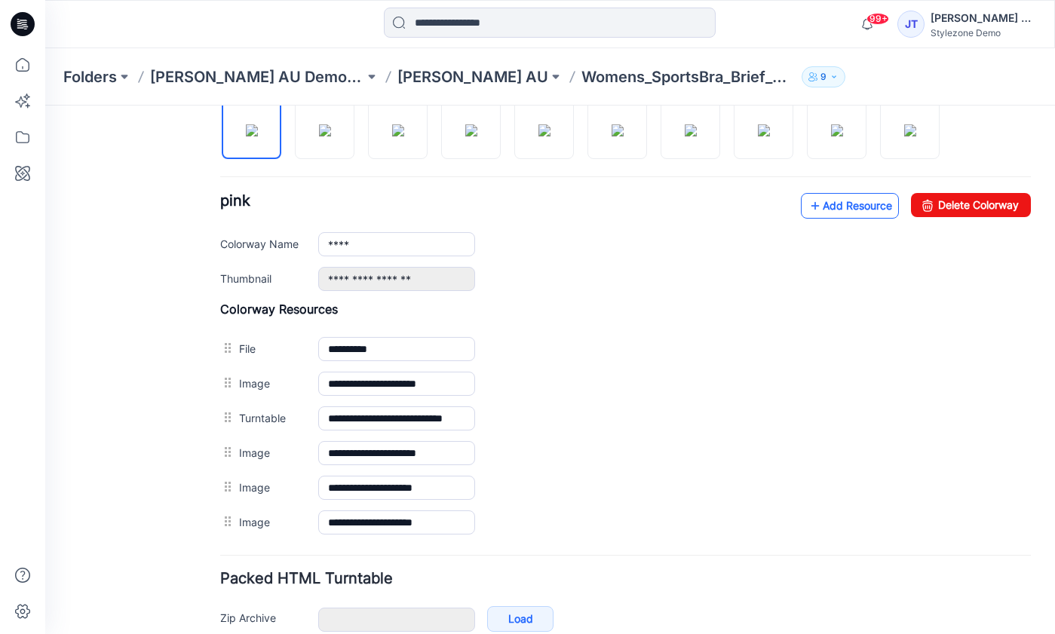
click at [809, 210] on icon at bounding box center [815, 206] width 15 height 24
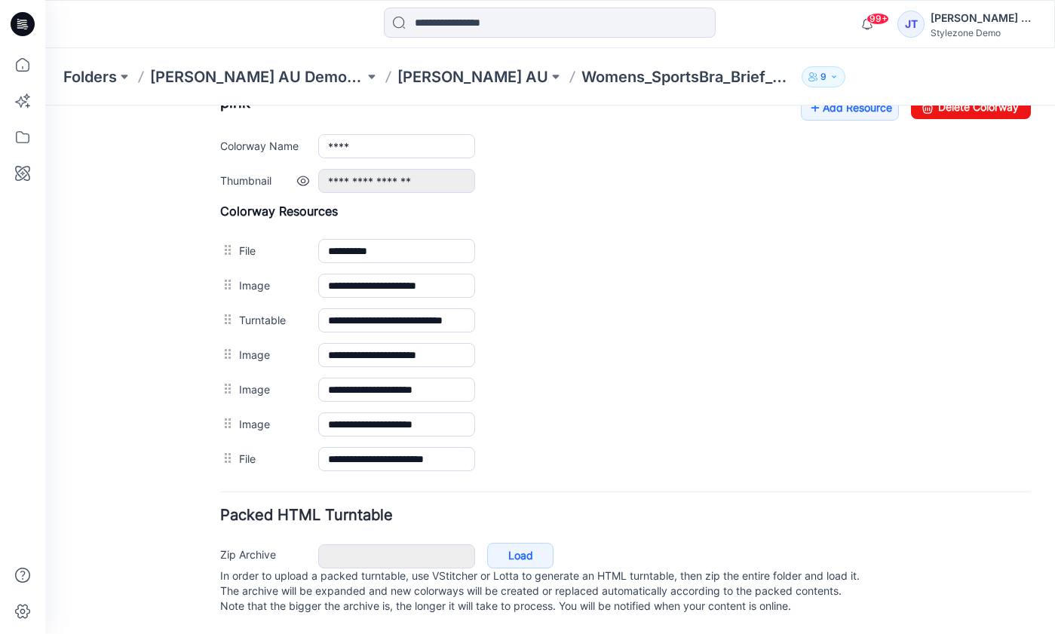
scroll to position [647, 0]
click at [582, 79] on p "Womens_SportsBra_Brief_Set" at bounding box center [689, 76] width 214 height 21
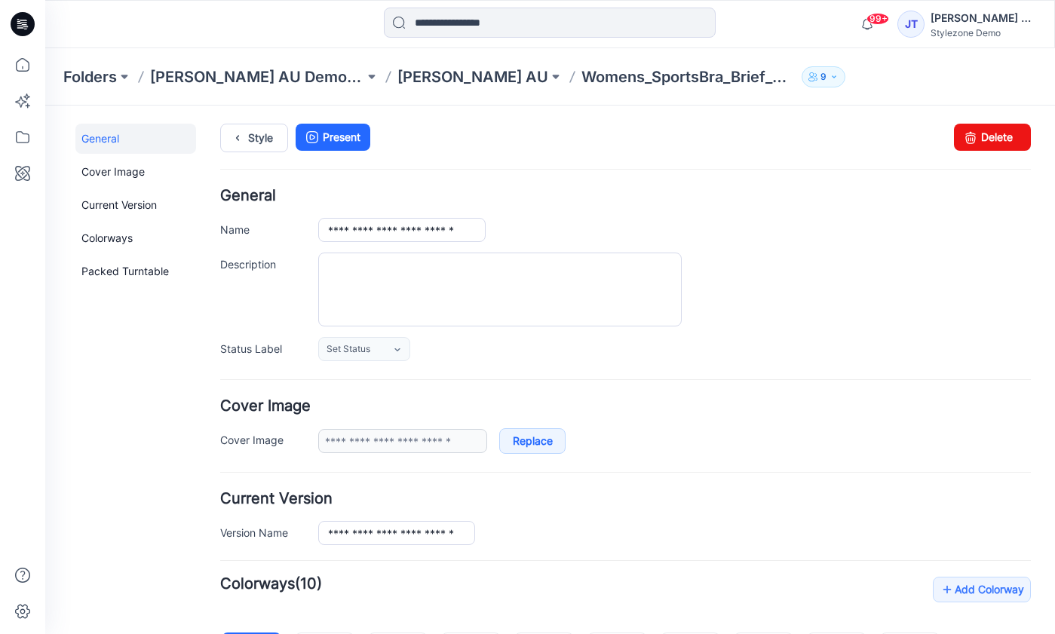
scroll to position [0, 0]
click at [266, 149] on link "Style" at bounding box center [254, 138] width 68 height 29
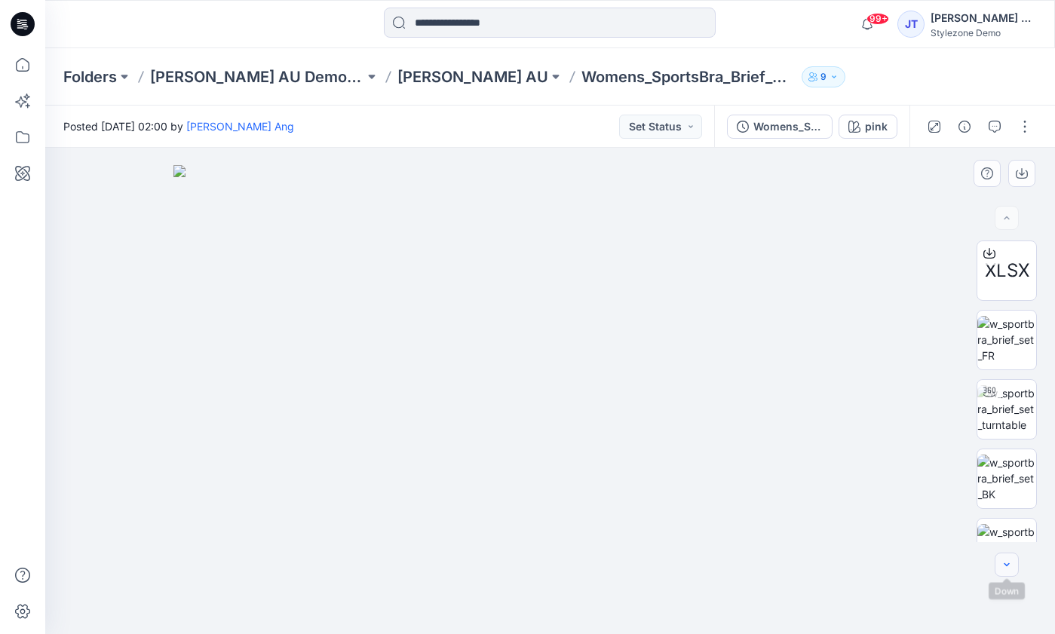
click at [1012, 556] on button "button" at bounding box center [1007, 565] width 24 height 24
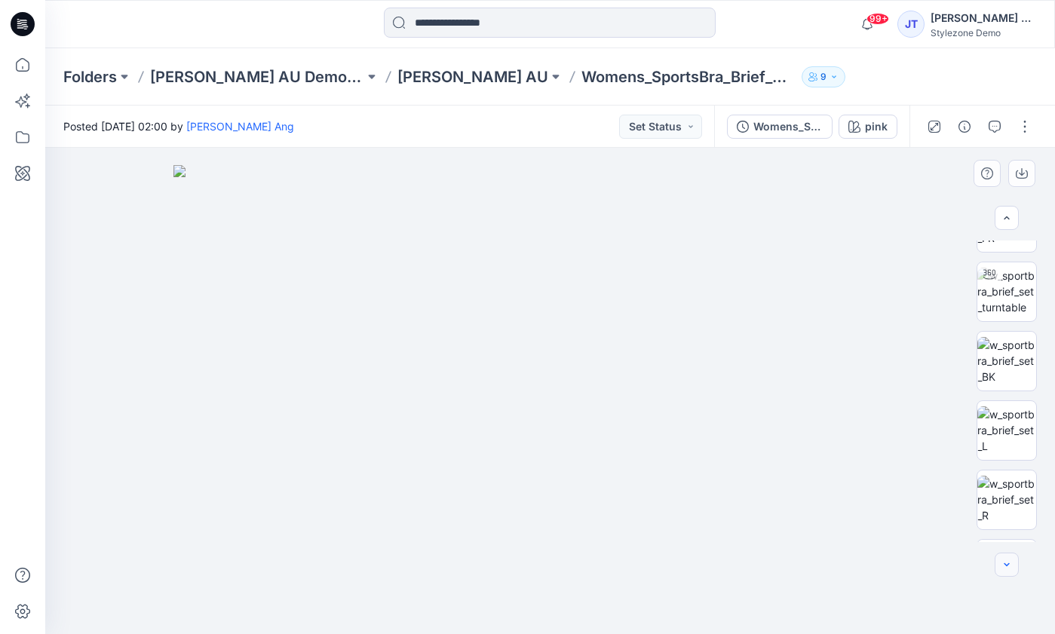
click at [1012, 556] on button "button" at bounding box center [1007, 565] width 24 height 24
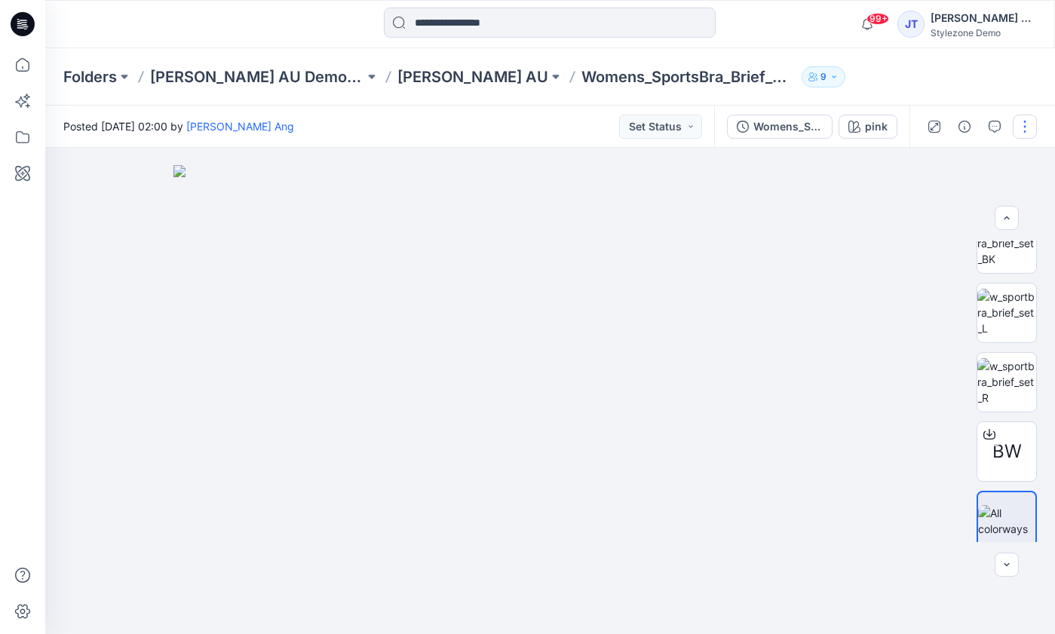
click at [1028, 124] on button "button" at bounding box center [1025, 127] width 24 height 24
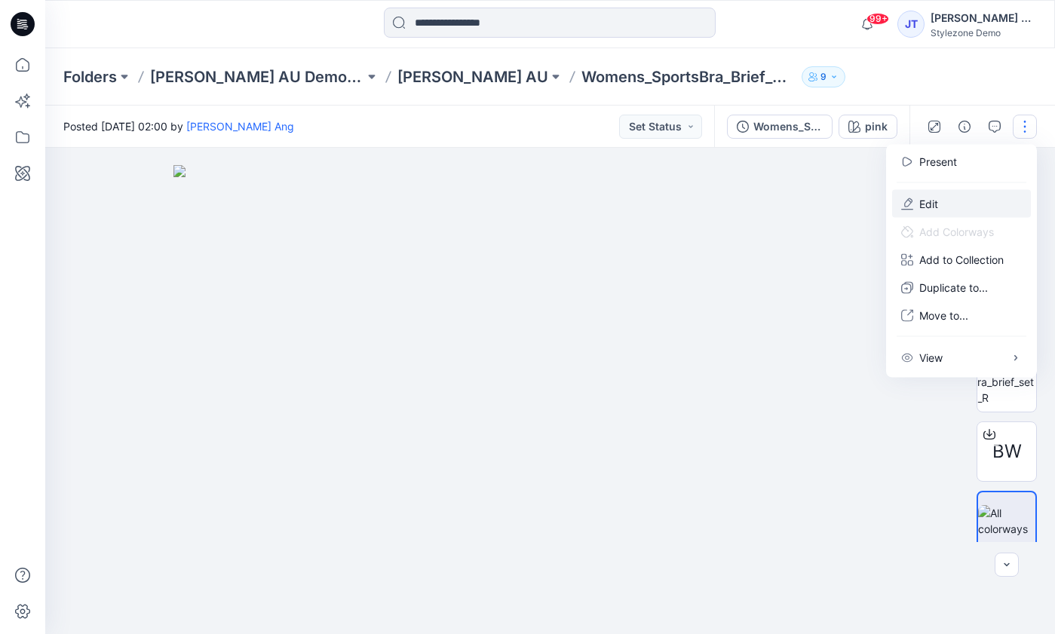
click at [973, 210] on button "Edit" at bounding box center [962, 204] width 139 height 28
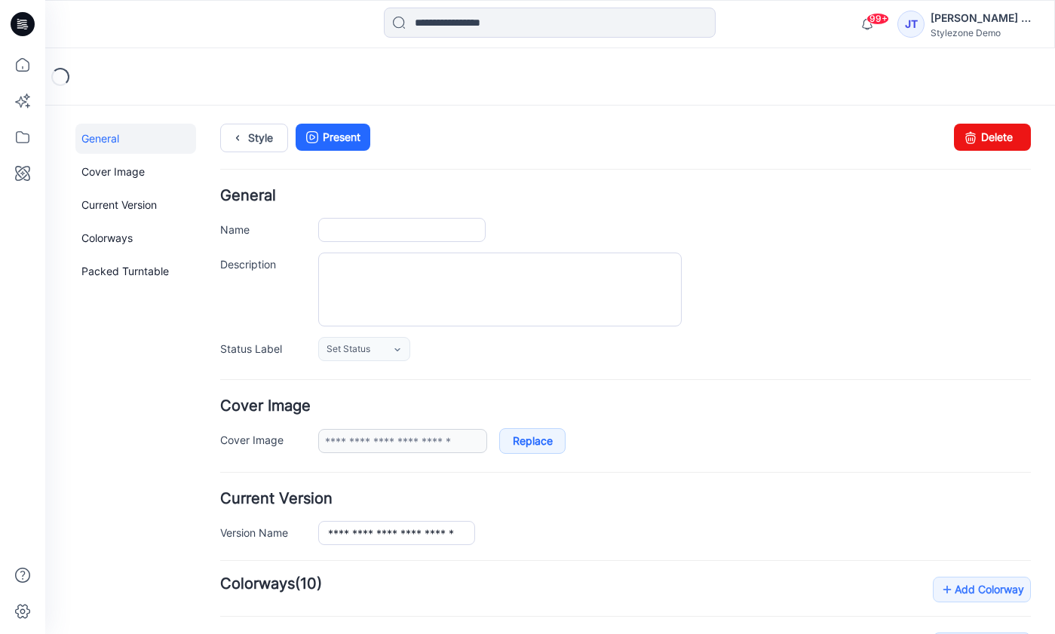
type input "**********"
type input "****"
type input "**********"
click at [252, 142] on link "Style" at bounding box center [254, 138] width 68 height 29
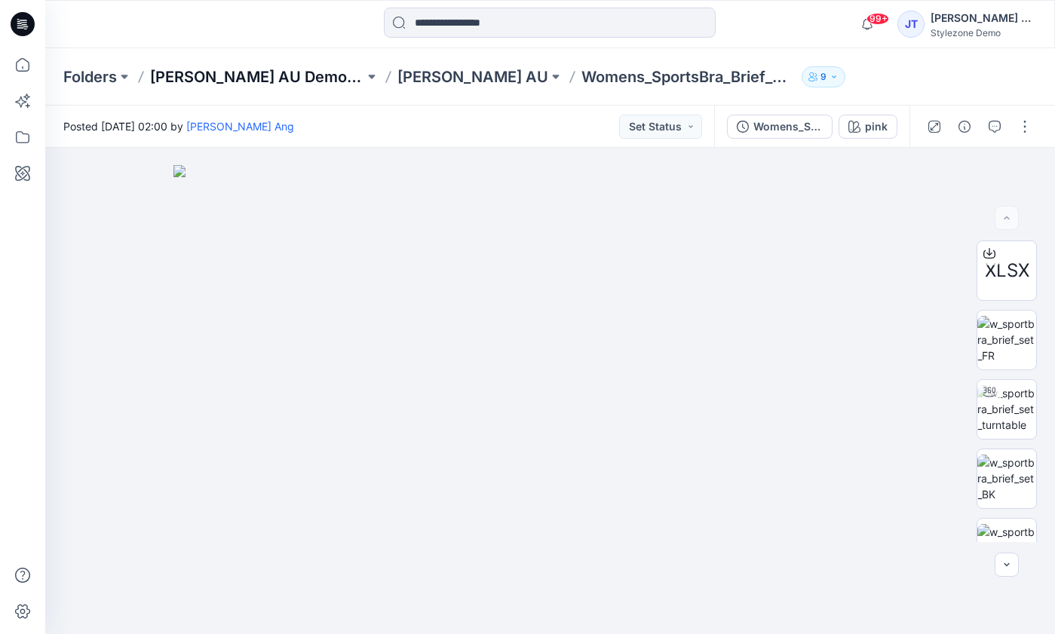
click at [284, 72] on p "[PERSON_NAME] AU Demo Board" at bounding box center [257, 76] width 214 height 21
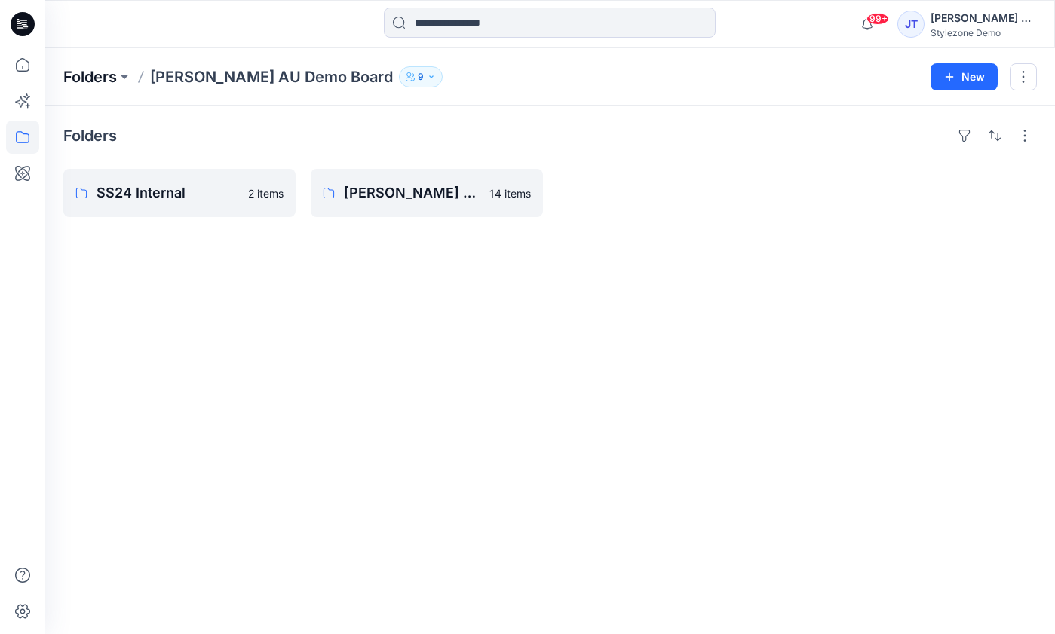
click at [115, 67] on p "Folders" at bounding box center [90, 76] width 54 height 21
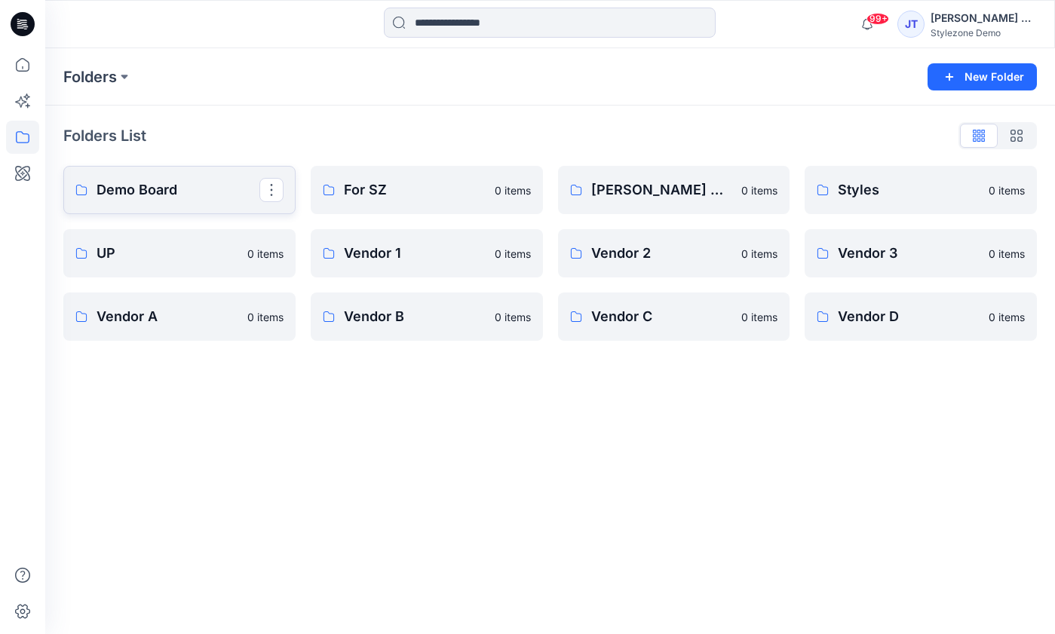
click at [177, 202] on link "Demo Board" at bounding box center [179, 190] width 232 height 48
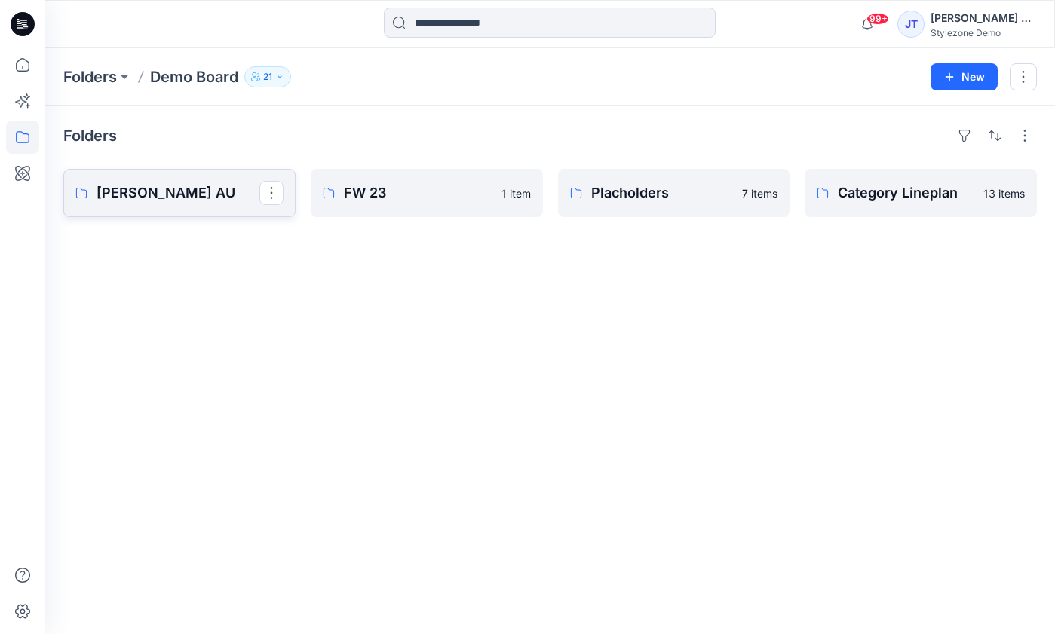
click at [229, 185] on p "HANES AU" at bounding box center [178, 193] width 163 height 21
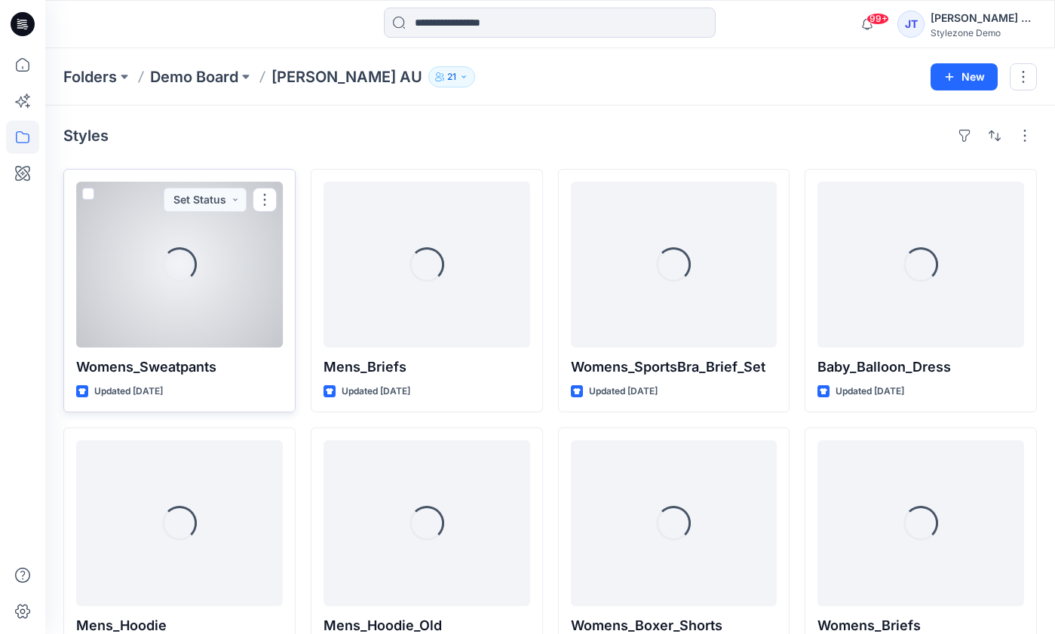
click at [266, 292] on div "Loading..." at bounding box center [179, 265] width 207 height 166
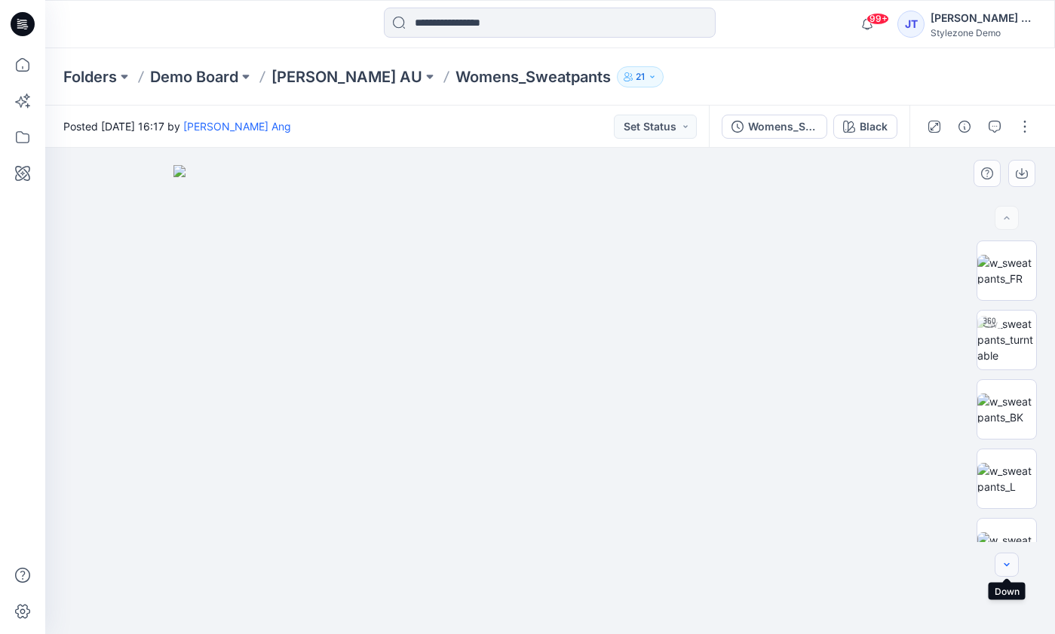
click at [1011, 557] on button "button" at bounding box center [1007, 565] width 24 height 24
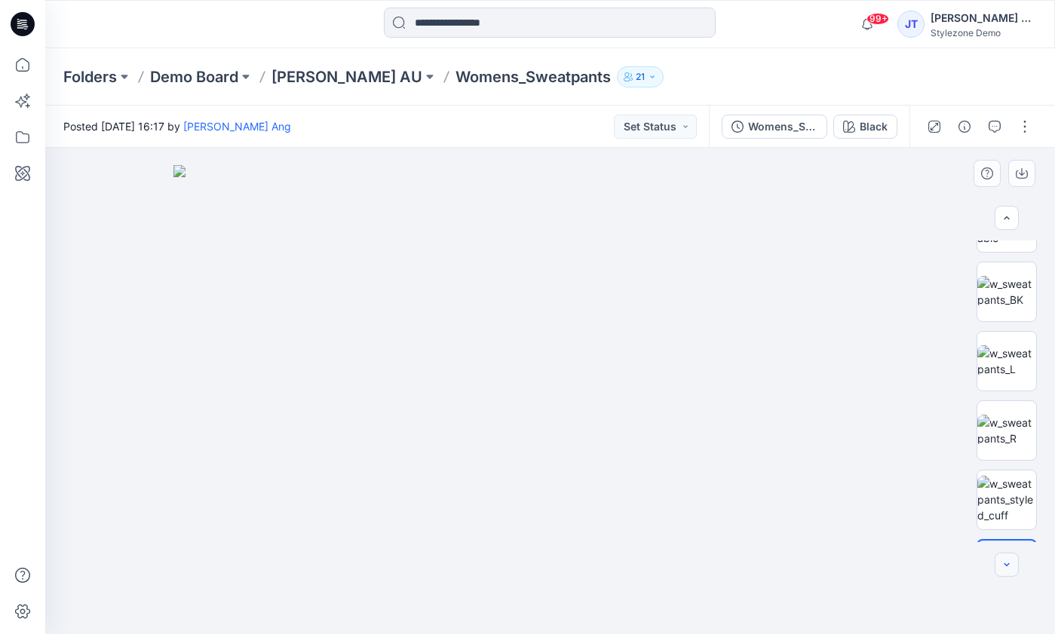
click at [1011, 557] on button "button" at bounding box center [1007, 565] width 24 height 24
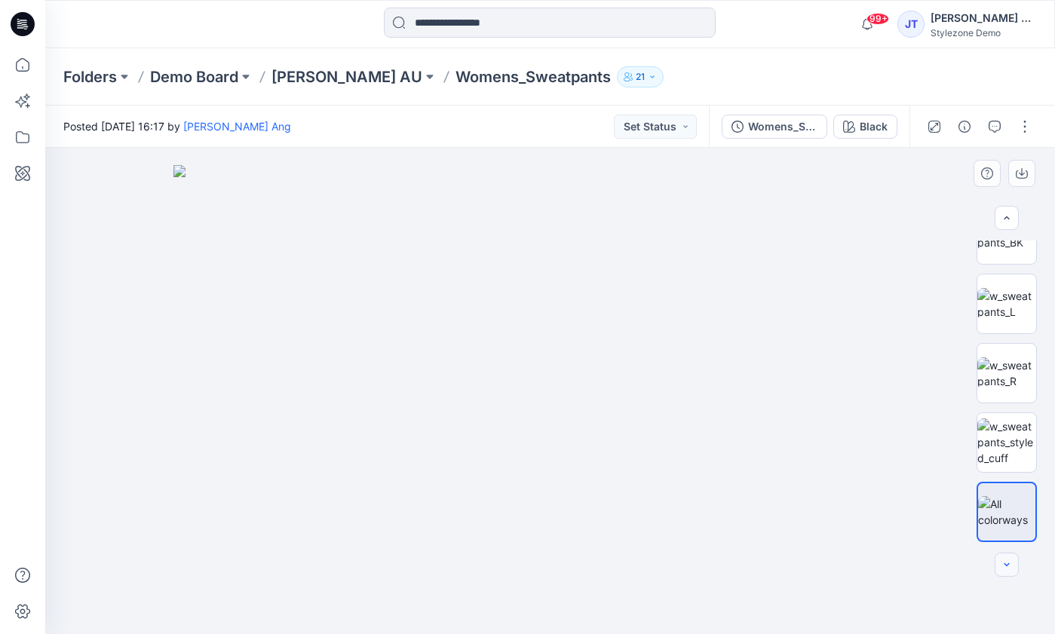
click at [1011, 557] on div at bounding box center [1007, 565] width 24 height 24
click at [1013, 213] on button "button" at bounding box center [1007, 218] width 24 height 24
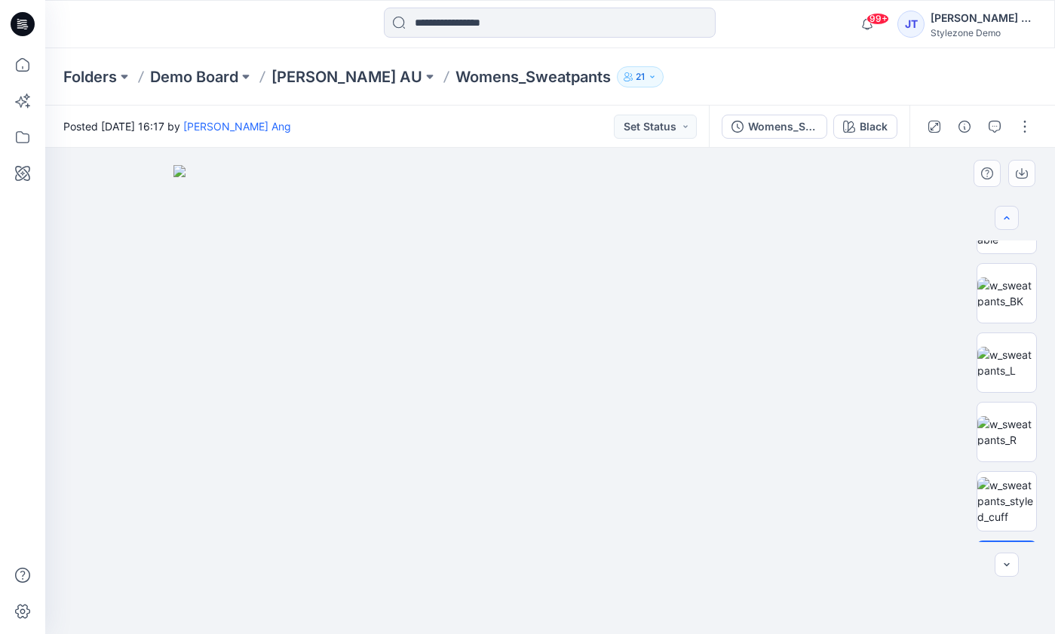
click at [1013, 213] on button "button" at bounding box center [1007, 218] width 24 height 24
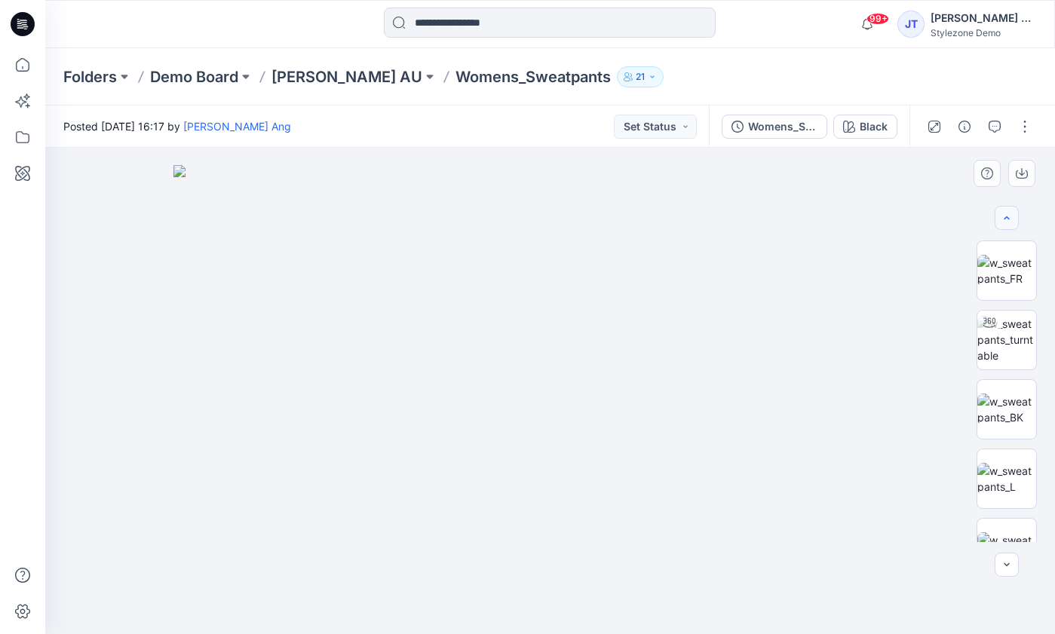
click at [1013, 213] on div at bounding box center [1007, 218] width 24 height 24
click at [321, 65] on div "Folders Demo Board HANES AU Womens_Sweatpants 21" at bounding box center [550, 76] width 1010 height 57
click at [290, 70] on p "HANES AU" at bounding box center [347, 76] width 151 height 21
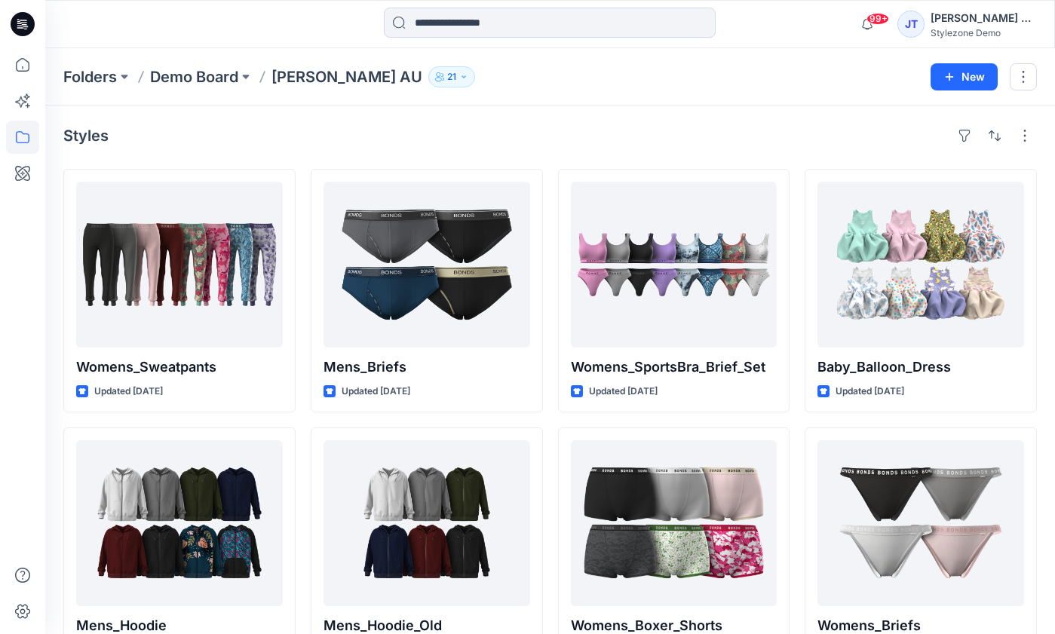
click at [805, 127] on div "Styles" at bounding box center [550, 136] width 974 height 24
